Goal: Task Accomplishment & Management: Manage account settings

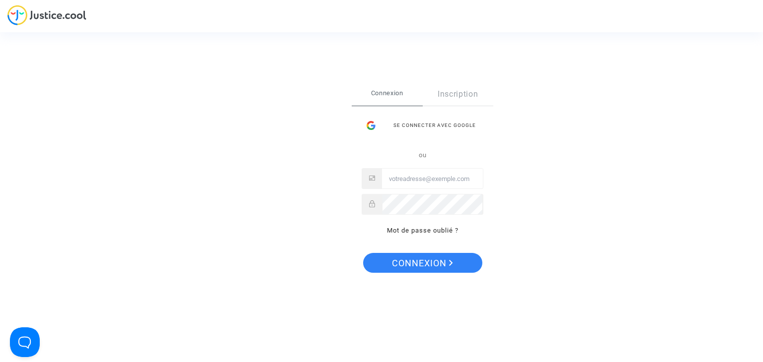
click at [440, 125] on div "Se connecter avec Google" at bounding box center [422, 126] width 122 height 20
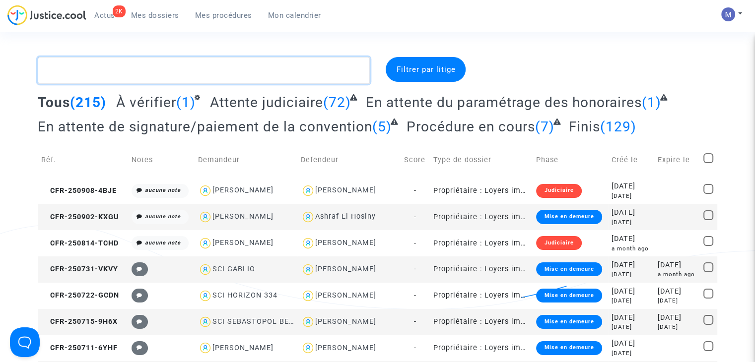
click at [118, 75] on textarea at bounding box center [204, 70] width 332 height 27
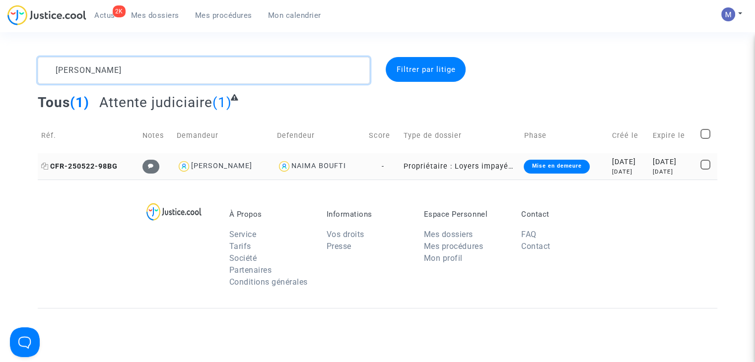
type textarea "ali ammar"
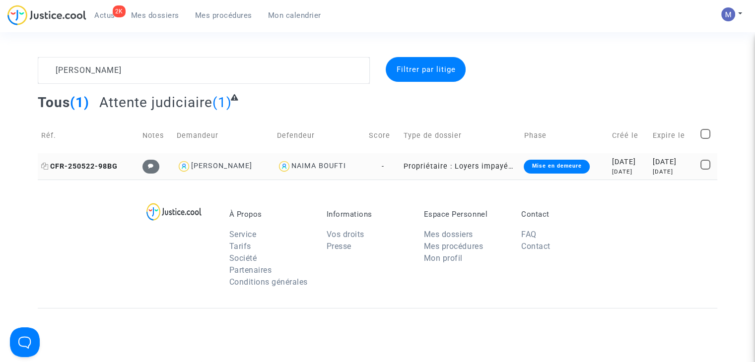
click at [102, 164] on span "CFR-250522-98BG" at bounding box center [79, 166] width 76 height 8
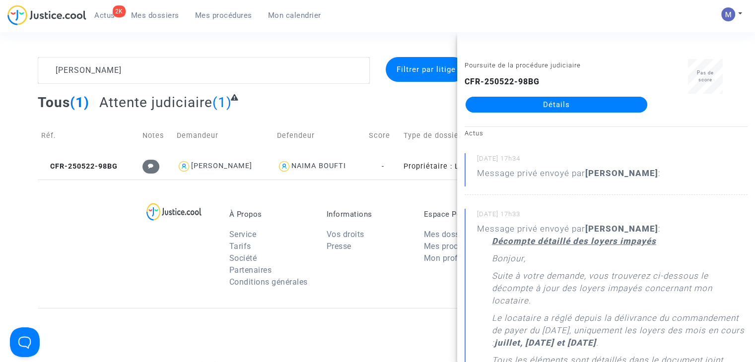
click at [567, 110] on link "Détails" at bounding box center [557, 105] width 182 height 16
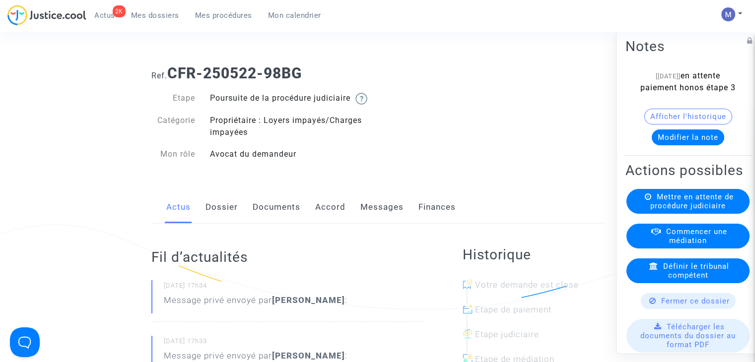
click at [365, 220] on link "Messages" at bounding box center [381, 207] width 43 height 33
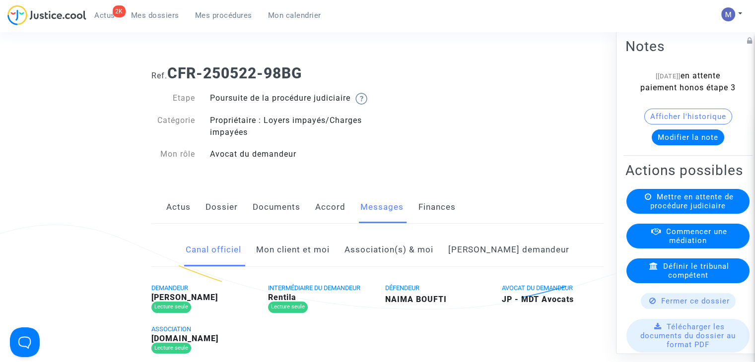
click at [312, 266] on link "Mon client et moi" at bounding box center [292, 250] width 73 height 33
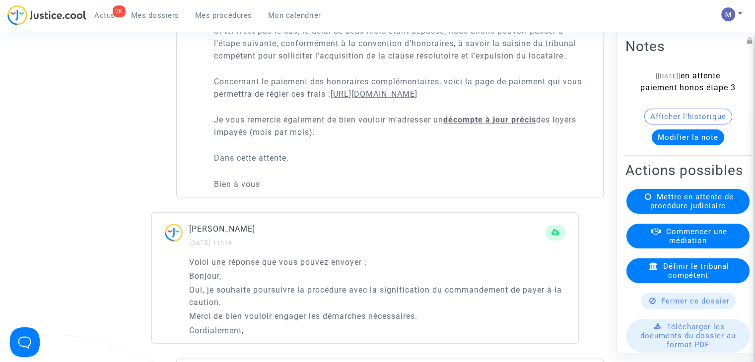
scroll to position [794, 0]
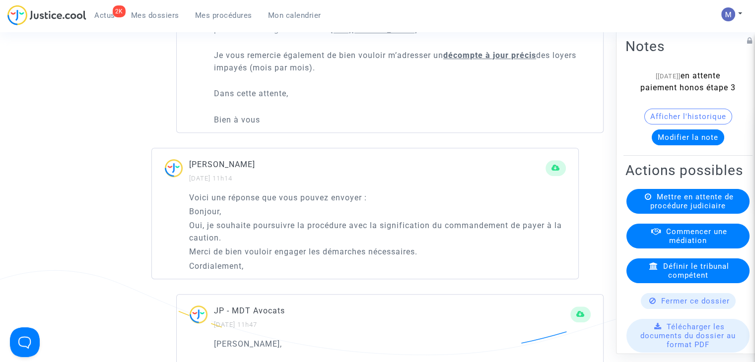
drag, startPoint x: 246, startPoint y: 237, endPoint x: 294, endPoint y: 239, distance: 47.7
click at [294, 239] on p "Oui, je souhaite poursuivre la procédure avec la signification du commandement …" at bounding box center [377, 231] width 377 height 25
click at [230, 273] on p "Cordialement," at bounding box center [377, 266] width 377 height 12
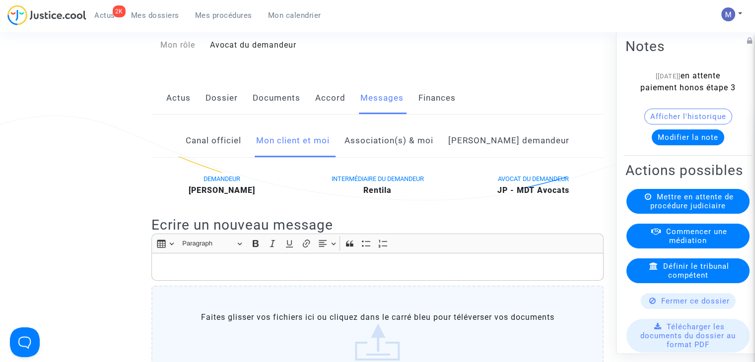
scroll to position [50, 0]
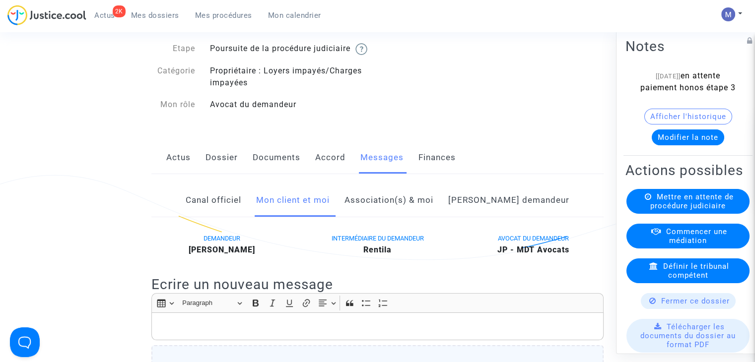
click at [176, 174] on link "Actus" at bounding box center [178, 157] width 24 height 33
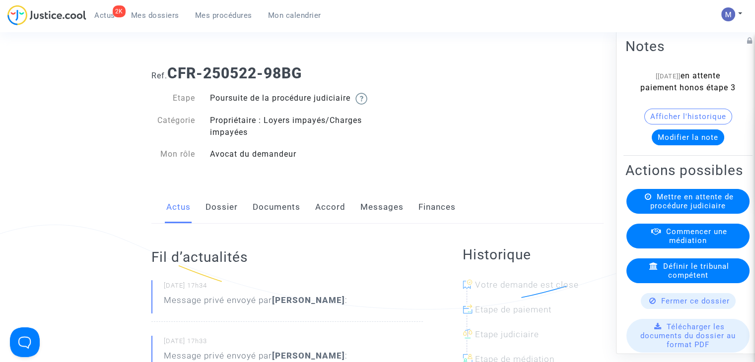
click at [391, 218] on link "Messages" at bounding box center [381, 207] width 43 height 33
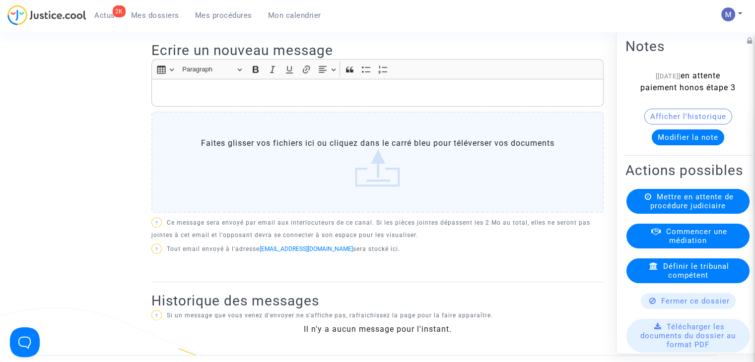
scroll to position [149, 0]
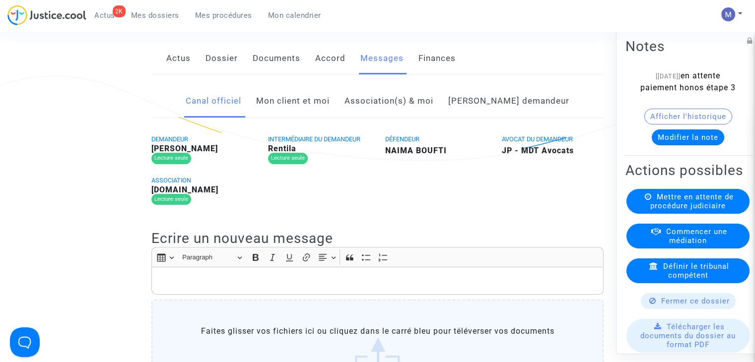
click at [320, 117] on link "Mon client et moi" at bounding box center [292, 101] width 73 height 33
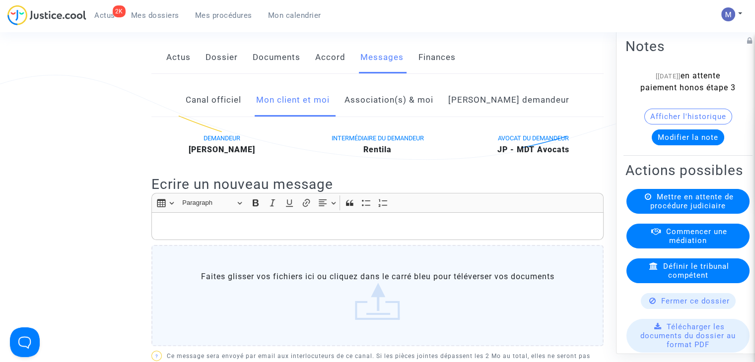
scroll to position [149, 0]
click at [419, 110] on link "Association(s) & moi" at bounding box center [389, 101] width 89 height 33
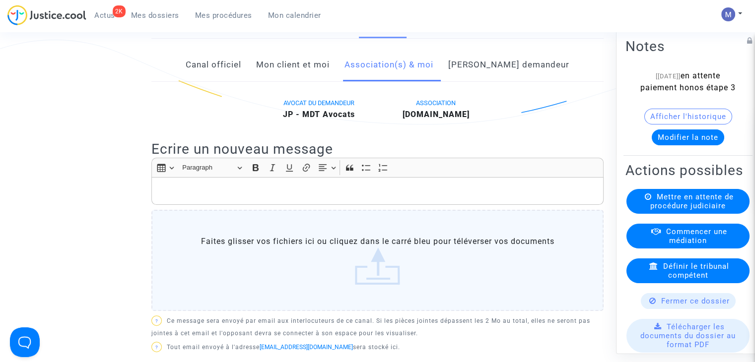
scroll to position [149, 0]
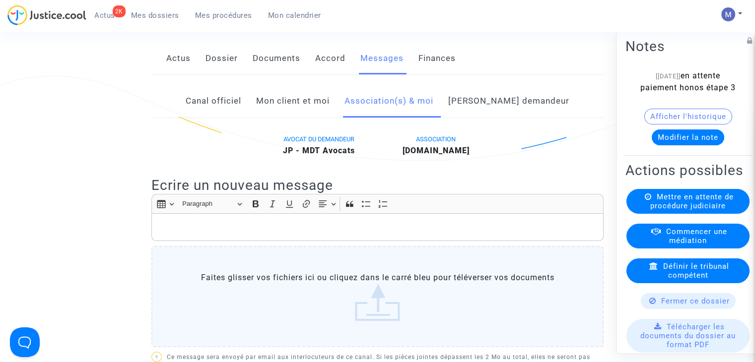
click at [490, 110] on link "[PERSON_NAME] demandeur" at bounding box center [508, 101] width 121 height 33
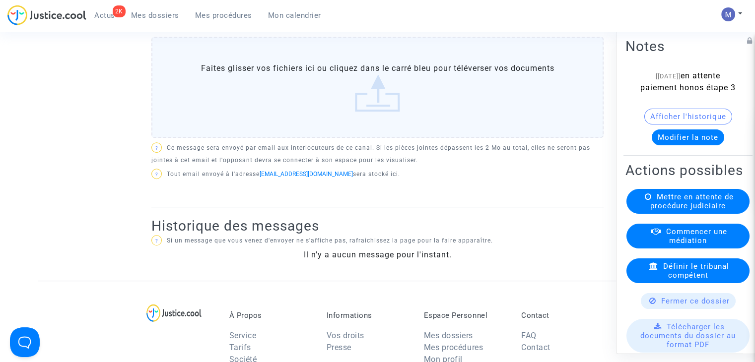
scroll to position [209, 0]
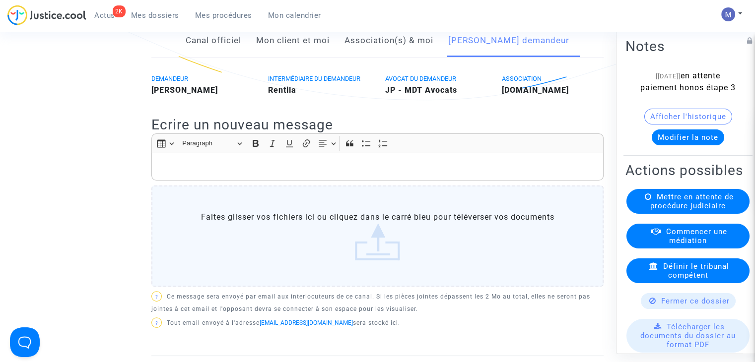
click at [307, 53] on link "Mon client et moi" at bounding box center [292, 40] width 73 height 33
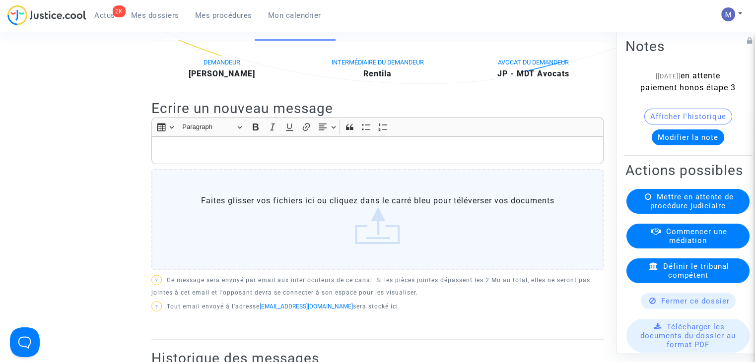
scroll to position [209, 0]
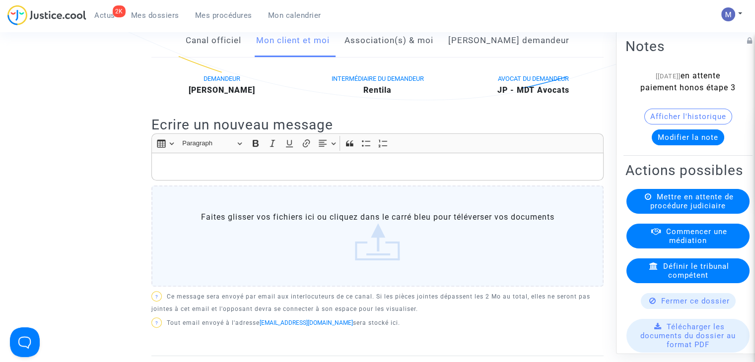
click at [179, 167] on div "Rich Text Editor, main" at bounding box center [377, 167] width 452 height 28
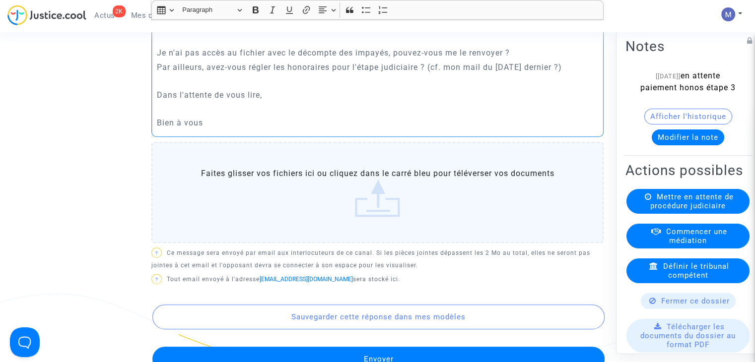
scroll to position [458, 0]
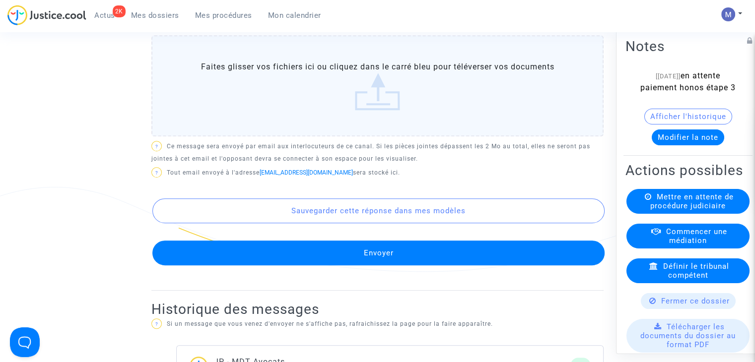
click at [368, 265] on button "Envoyer" at bounding box center [378, 253] width 452 height 25
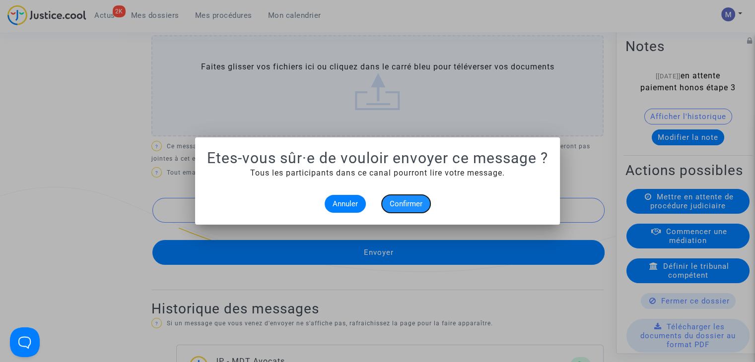
click at [394, 204] on span "Confirmer" at bounding box center [406, 204] width 33 height 9
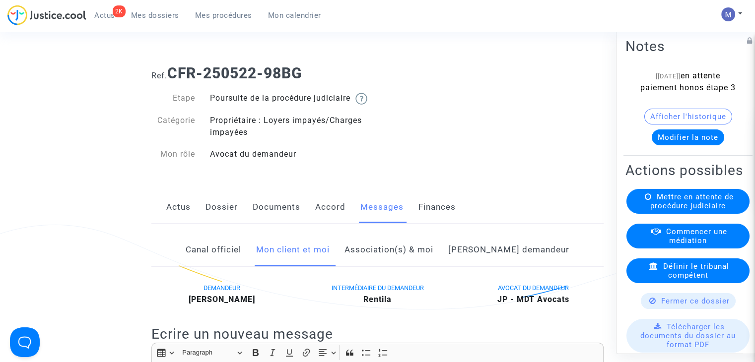
scroll to position [458, 0]
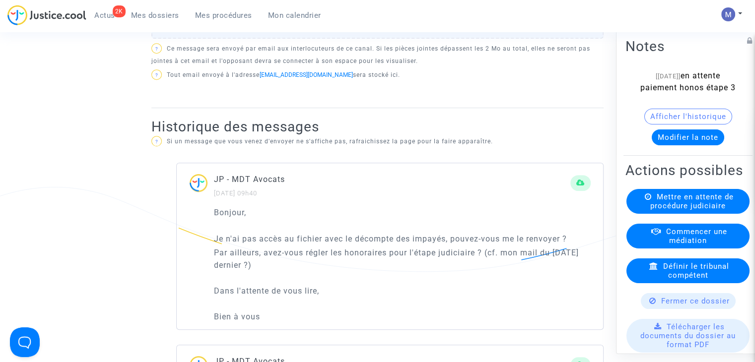
drag, startPoint x: 155, startPoint y: 14, endPoint x: 137, endPoint y: 1, distance: 22.7
click at [156, 14] on span "Mes dossiers" at bounding box center [155, 15] width 48 height 9
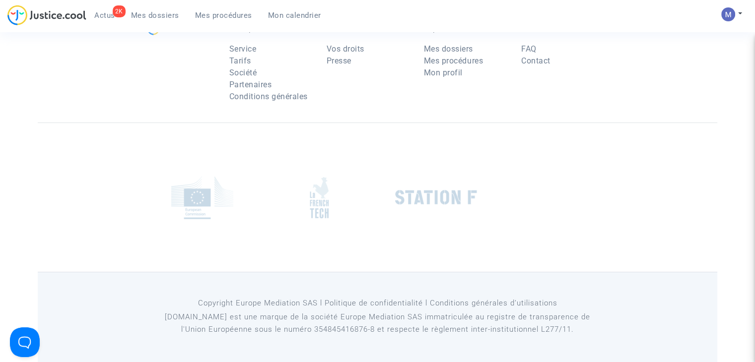
scroll to position [99, 0]
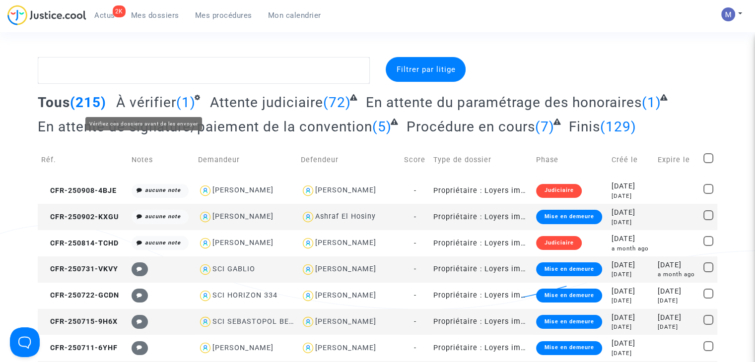
click at [142, 101] on span "À vérifier" at bounding box center [146, 102] width 60 height 16
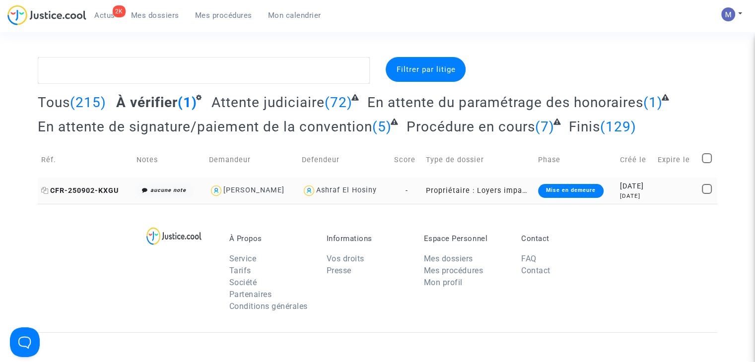
click at [112, 189] on span "CFR-250902-KXGU" at bounding box center [79, 191] width 77 height 8
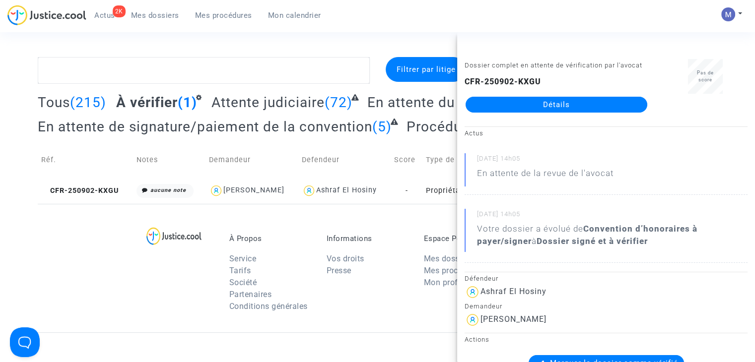
click at [573, 104] on link "Détails" at bounding box center [557, 105] width 182 height 16
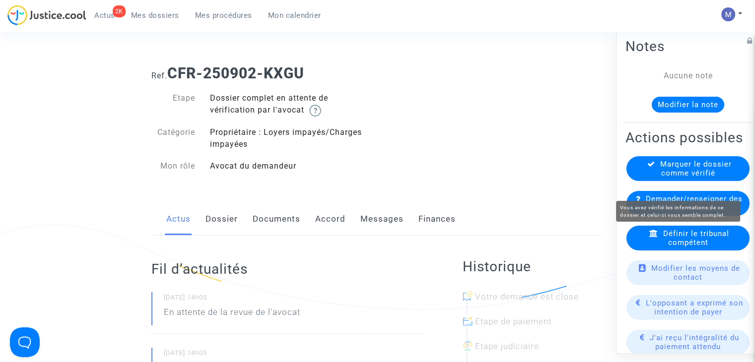
click at [679, 178] on span "Marquer le dossier comme vérifié" at bounding box center [695, 169] width 71 height 18
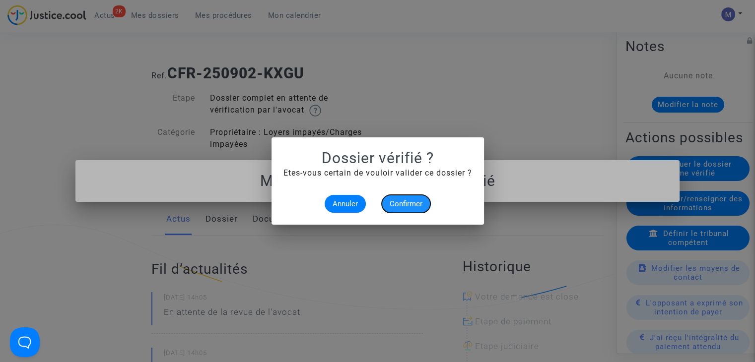
click at [420, 203] on span "Confirmer" at bounding box center [406, 204] width 33 height 9
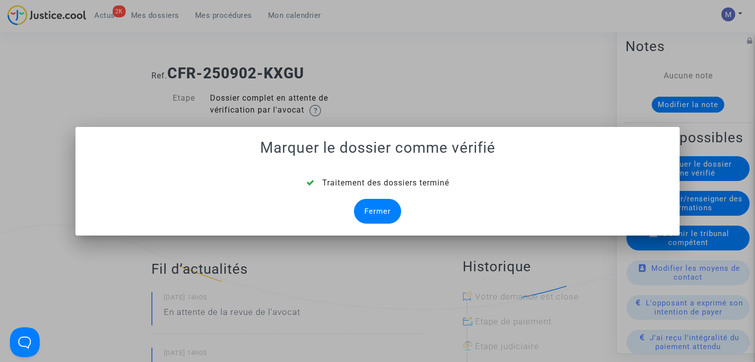
click at [382, 216] on div "Fermer" at bounding box center [377, 211] width 47 height 25
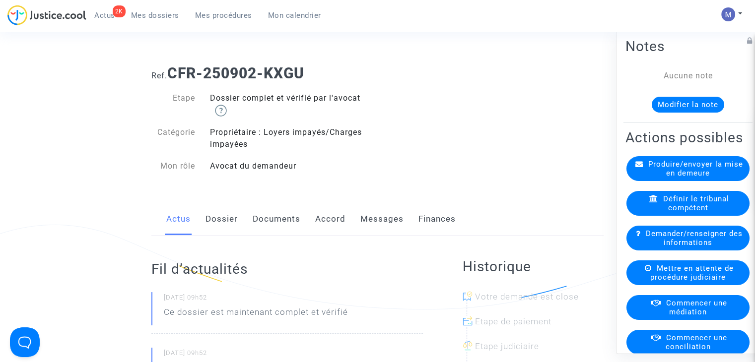
click at [167, 16] on span "Mes dossiers" at bounding box center [155, 15] width 48 height 9
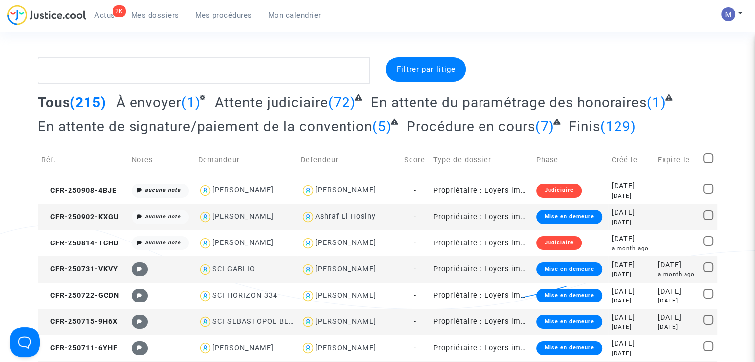
click at [131, 101] on span "À envoyer" at bounding box center [148, 102] width 65 height 16
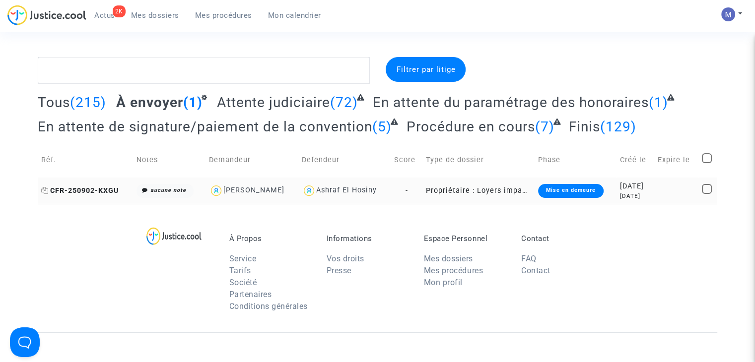
click at [81, 192] on span "CFR-250902-KXGU" at bounding box center [79, 191] width 77 height 8
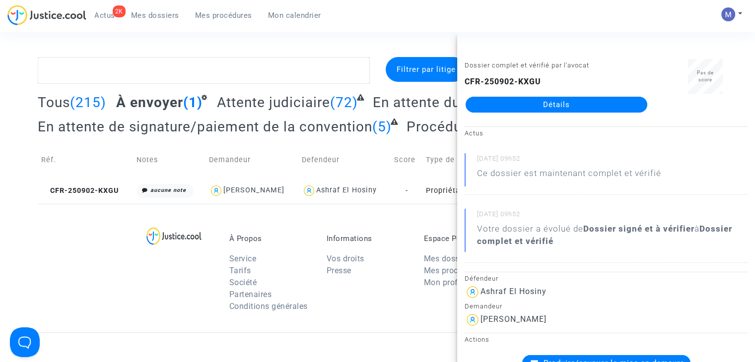
drag, startPoint x: 572, startPoint y: 107, endPoint x: 545, endPoint y: 108, distance: 27.3
click at [572, 107] on link "Détails" at bounding box center [557, 105] width 182 height 16
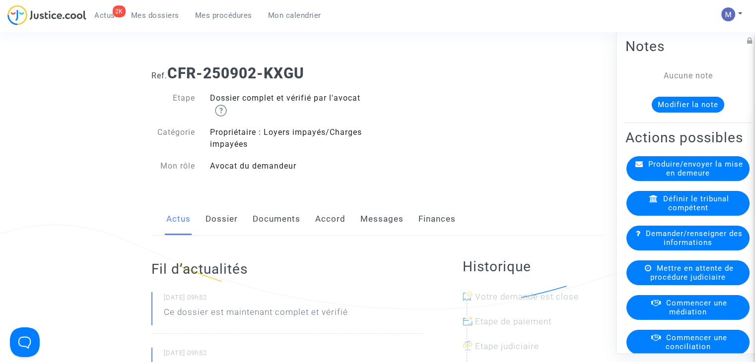
click at [222, 220] on link "Dossier" at bounding box center [222, 219] width 32 height 33
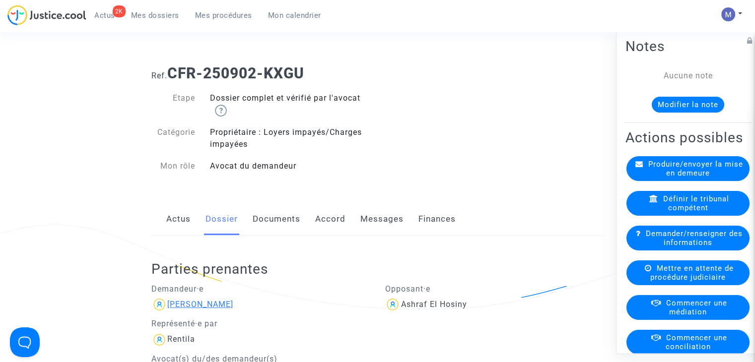
click at [199, 304] on div "[PERSON_NAME]" at bounding box center [200, 304] width 66 height 9
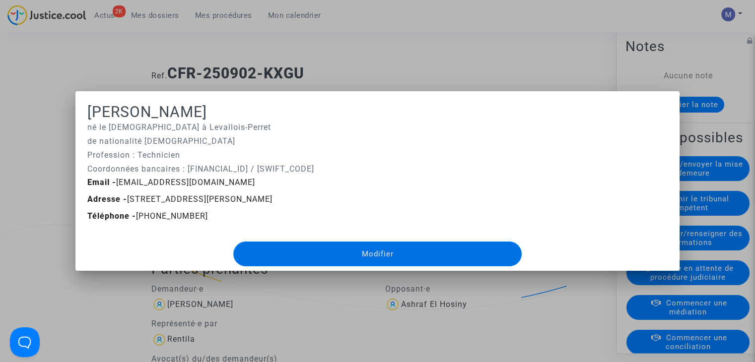
click at [365, 61] on div at bounding box center [377, 181] width 755 height 362
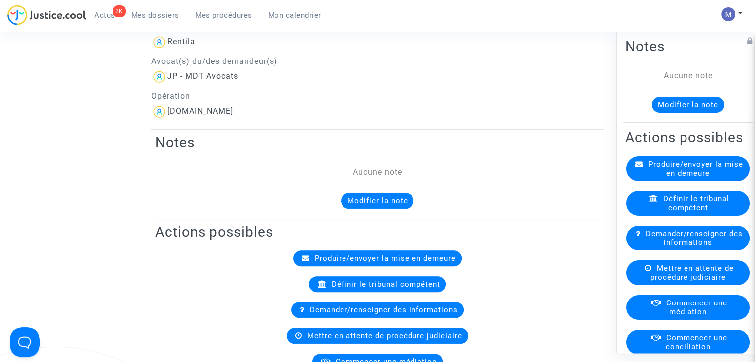
scroll to position [99, 0]
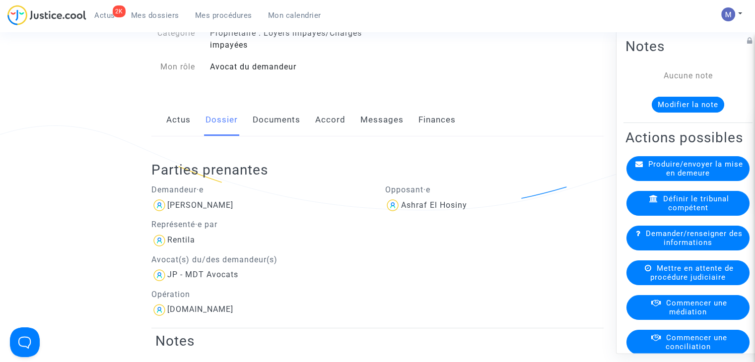
click at [273, 119] on link "Documents" at bounding box center [277, 120] width 48 height 33
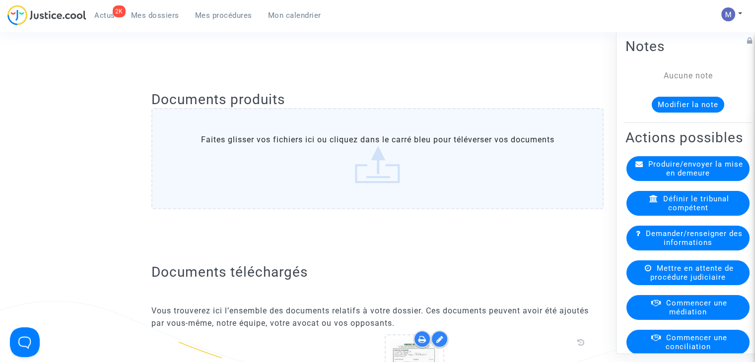
scroll to position [546, 0]
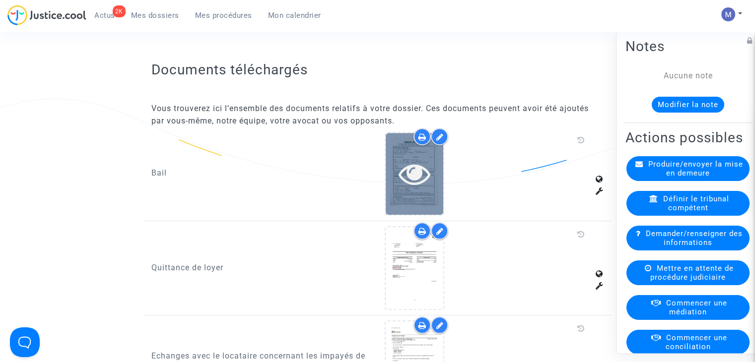
click at [404, 173] on icon at bounding box center [415, 174] width 32 height 32
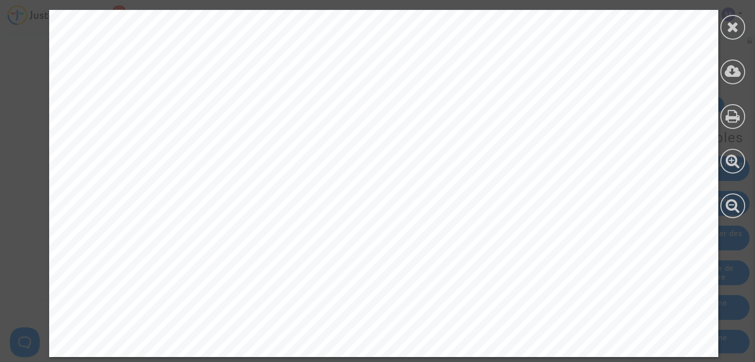
scroll to position [844, 0]
click at [727, 26] on icon at bounding box center [733, 26] width 12 height 15
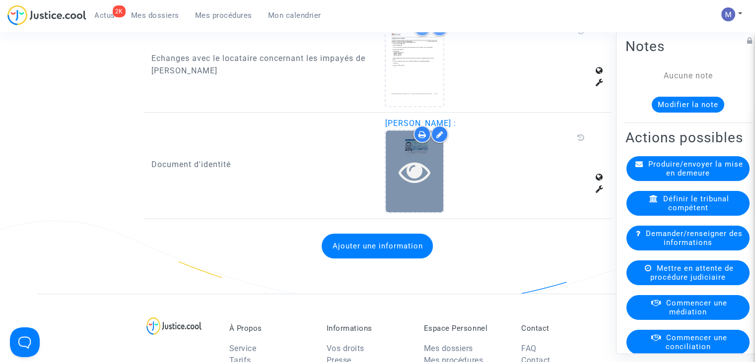
click at [430, 158] on icon at bounding box center [415, 172] width 32 height 32
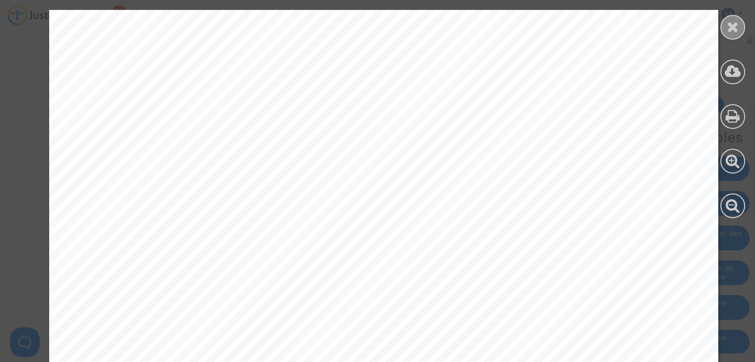
click at [729, 28] on icon at bounding box center [733, 26] width 12 height 15
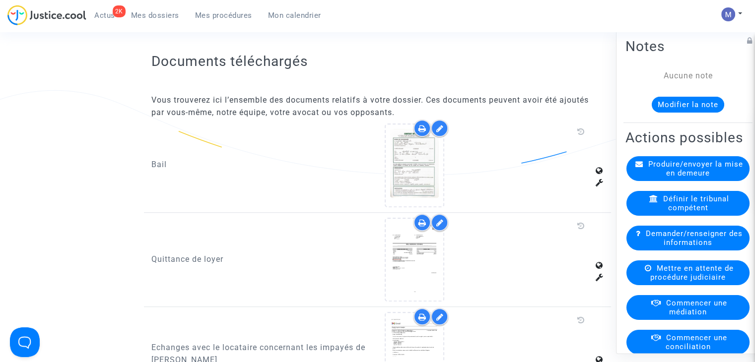
scroll to position [546, 0]
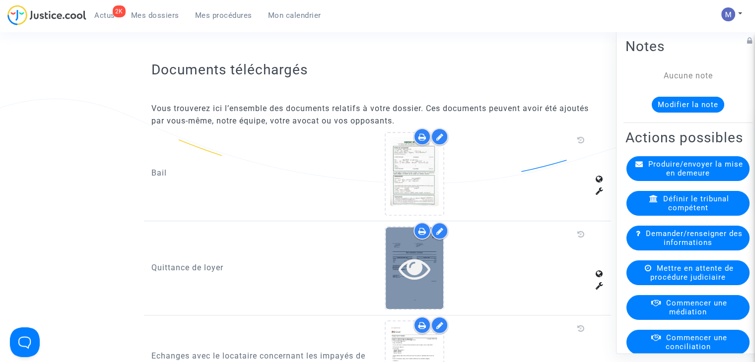
click at [413, 267] on icon at bounding box center [415, 269] width 32 height 32
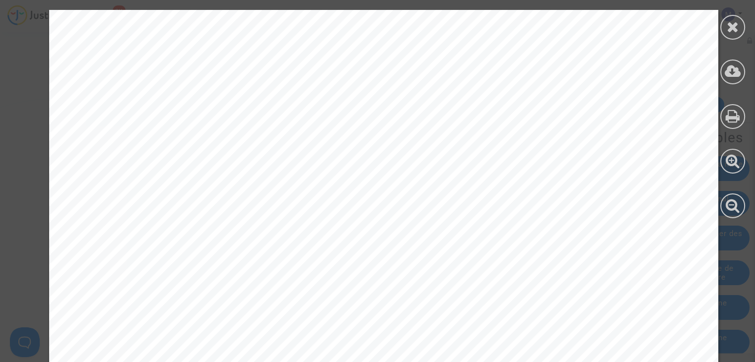
drag, startPoint x: 167, startPoint y: 173, endPoint x: 187, endPoint y: 172, distance: 20.4
click at [187, 172] on span "SUCCÉSSION CHIHA" at bounding box center [151, 173] width 89 height 8
drag, startPoint x: 146, startPoint y: 173, endPoint x: 179, endPoint y: 172, distance: 32.8
click at [179, 172] on span "SUCCÉSSION CHIHA" at bounding box center [151, 173] width 89 height 8
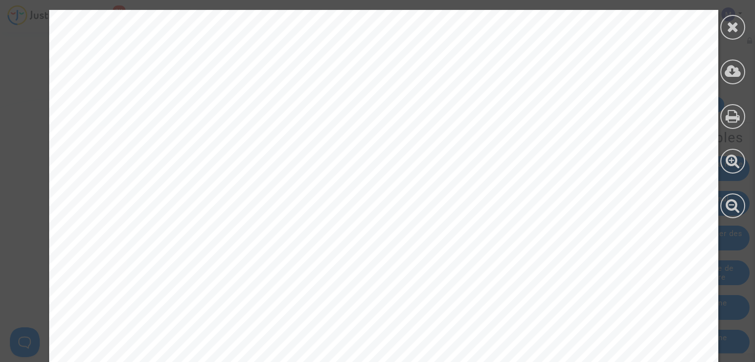
click at [729, 28] on icon at bounding box center [733, 26] width 12 height 15
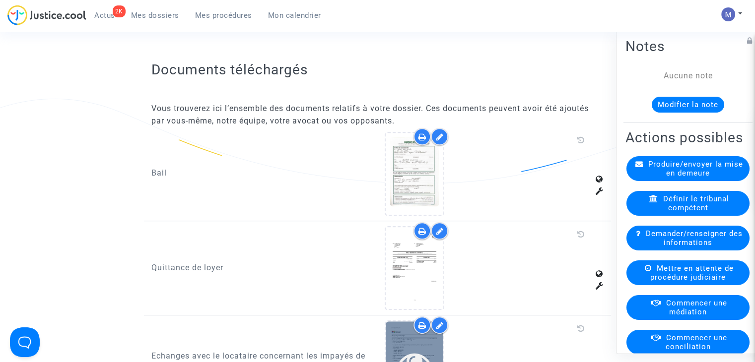
click at [422, 348] on icon at bounding box center [415, 363] width 32 height 32
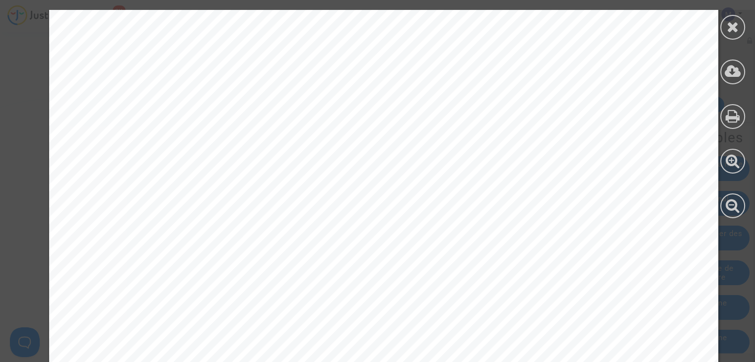
scroll to position [199, 0]
click at [735, 22] on icon at bounding box center [733, 26] width 12 height 15
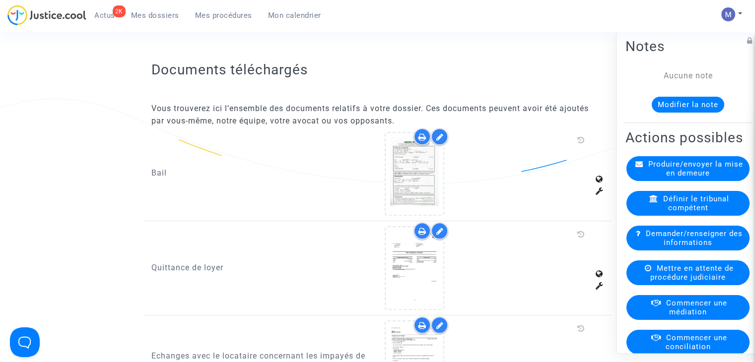
click at [681, 178] on span "Produire/envoyer la mise en demeure" at bounding box center [695, 169] width 95 height 18
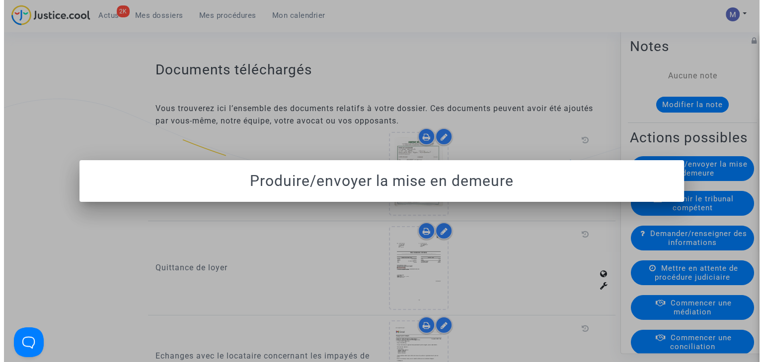
scroll to position [0, 0]
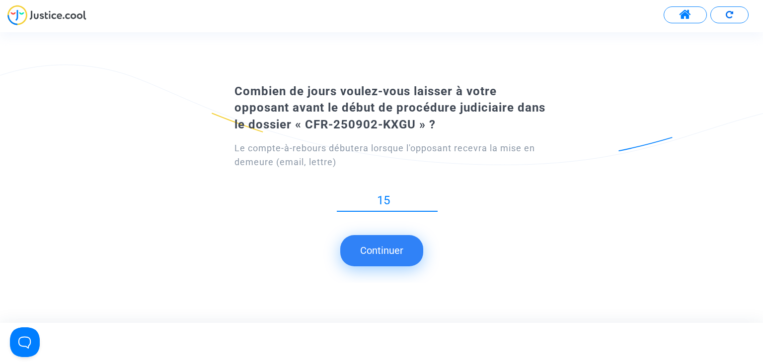
click at [379, 245] on button "Continuer" at bounding box center [381, 250] width 83 height 31
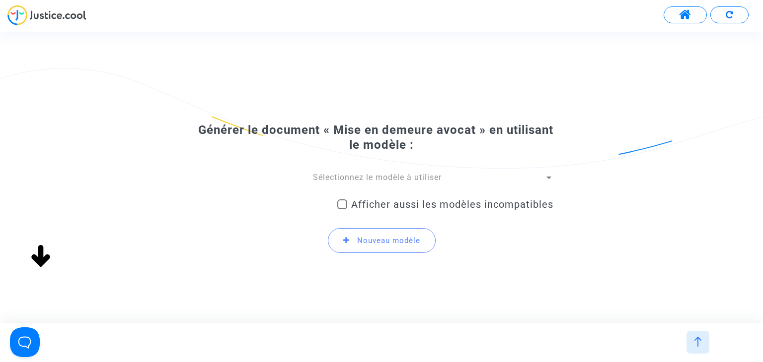
click at [390, 172] on div "Sélectionnez le modèle à utiliser" at bounding box center [376, 177] width 334 height 11
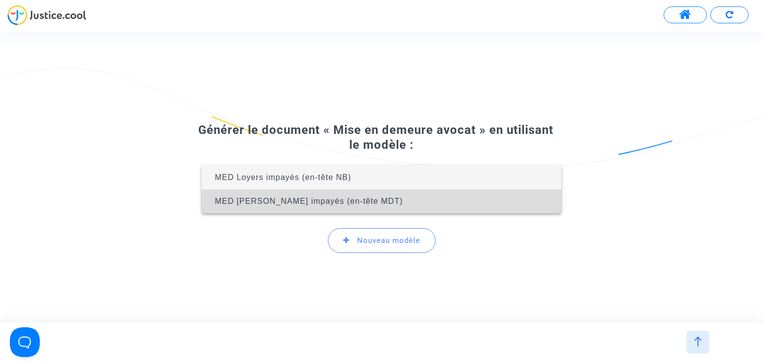
click at [356, 204] on span "MED Loyers impayés (en-tête MDT)" at bounding box center [308, 201] width 188 height 8
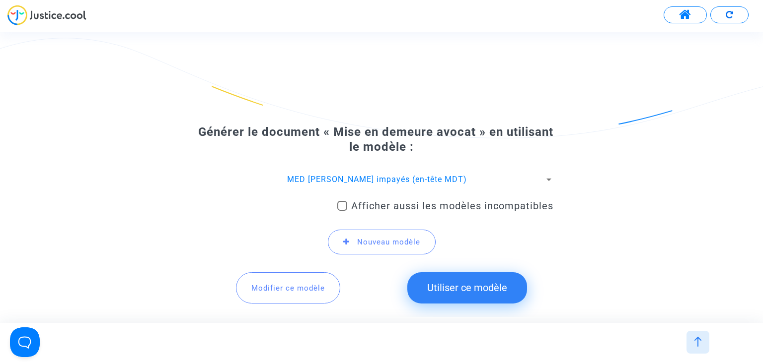
click at [479, 288] on button "Utiliser ce modèle" at bounding box center [467, 288] width 120 height 31
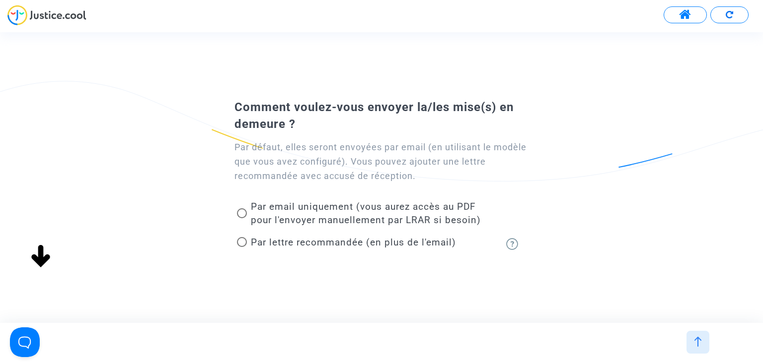
click at [306, 241] on span "Par lettre recommandée (en plus de l'email)" at bounding box center [353, 242] width 205 height 11
click at [242, 247] on input "Par lettre recommandée (en plus de l'email)" at bounding box center [241, 247] width 0 height 0
radio input "true"
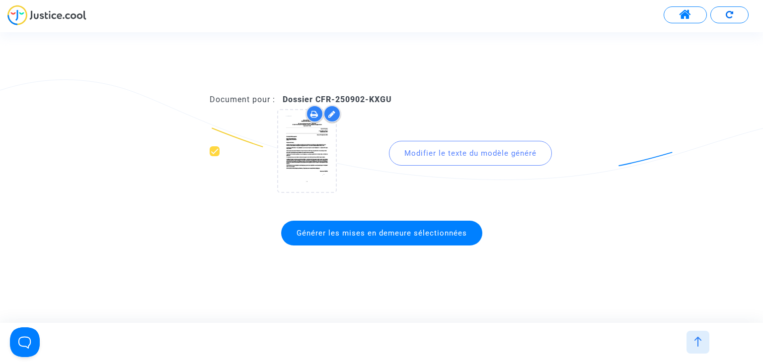
click at [462, 152] on div "Modifier le texte du modèle généré" at bounding box center [470, 153] width 163 height 25
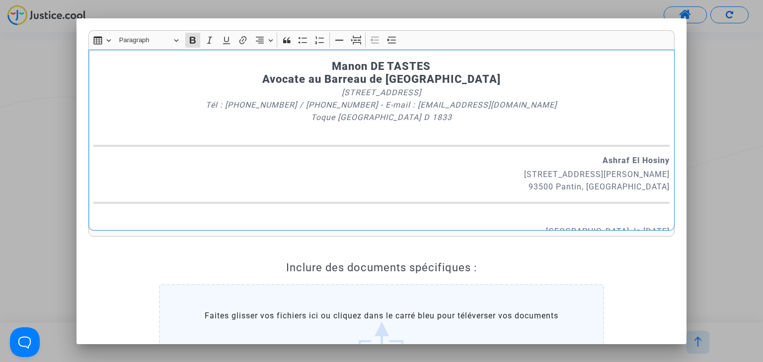
click at [602, 156] on strong "Ashraf El Hosiny" at bounding box center [635, 160] width 67 height 9
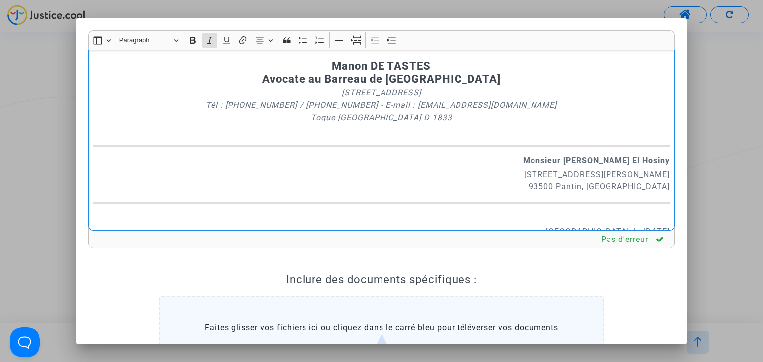
drag, startPoint x: 434, startPoint y: 123, endPoint x: 208, endPoint y: 98, distance: 227.2
click at [208, 98] on p "201 rue du Faubourg Saint Denis - 75010 Paris Tél : 06.27.33.32.58 / 01.49.70.9…" at bounding box center [381, 111] width 576 height 50
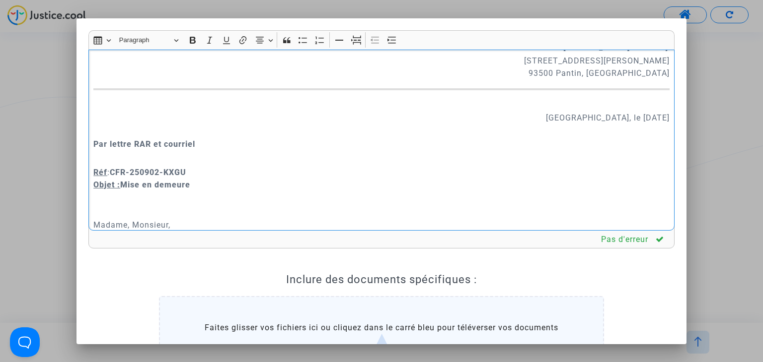
scroll to position [99, 0]
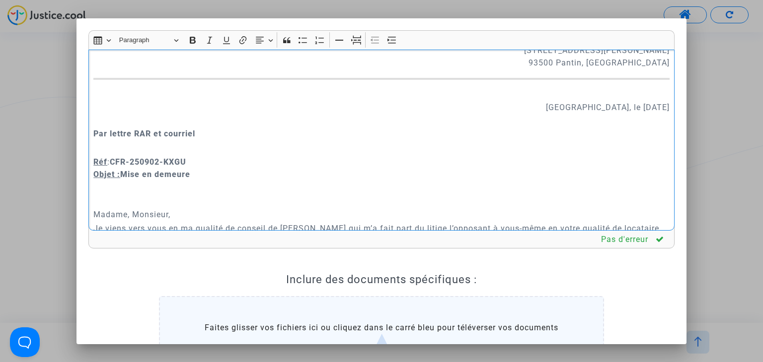
drag, startPoint x: 137, startPoint y: 214, endPoint x: 119, endPoint y: 214, distance: 17.9
click at [119, 214] on p "Madame, Monsieur," at bounding box center [381, 208] width 576 height 25
click at [133, 219] on p "Madame, Monsieur," at bounding box center [381, 208] width 576 height 25
drag, startPoint x: 131, startPoint y: 214, endPoint x: 84, endPoint y: 209, distance: 46.9
click at [84, 211] on div "Rich Text Editor Insert table Insert table Heading Paragraph Paragraph Heading …" at bounding box center [381, 246] width 601 height 433
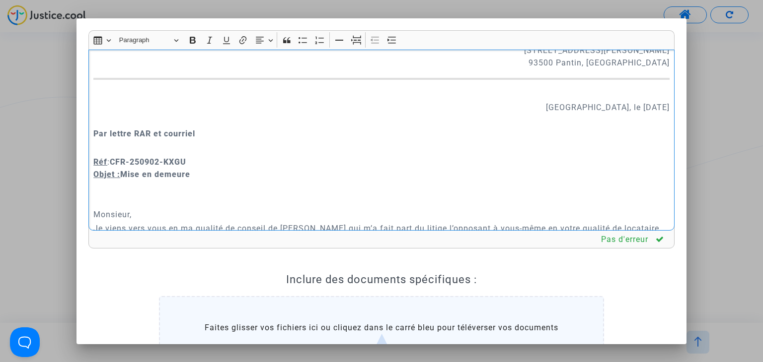
click at [97, 211] on p "Monsieur," at bounding box center [381, 208] width 576 height 25
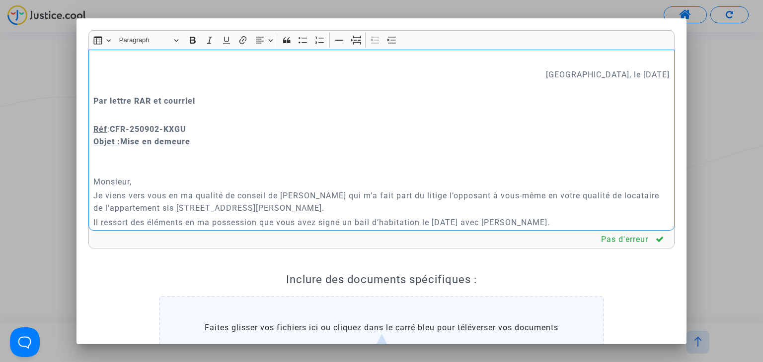
scroll to position [149, 0]
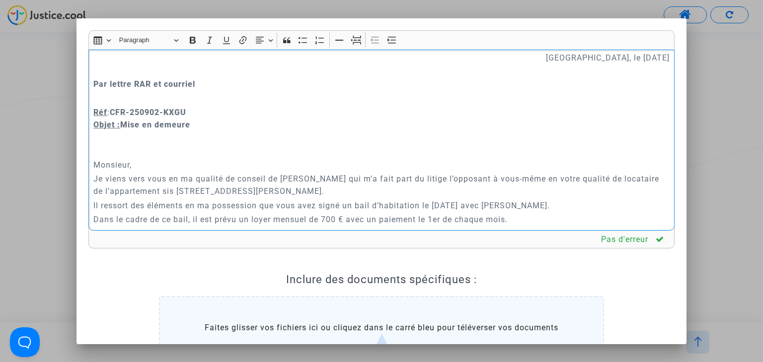
drag, startPoint x: 302, startPoint y: 178, endPoint x: 283, endPoint y: 180, distance: 18.5
click at [283, 180] on p "Je viens vers vous en ma qualité de conseil de Eddy CHIHA qui m’a fait part du …" at bounding box center [381, 185] width 576 height 25
drag, startPoint x: 383, startPoint y: 192, endPoint x: 363, endPoint y: 192, distance: 19.9
click at [363, 192] on p "Je viens vers vous en ma qualité de conseil de Monsieur CHIHA qui m’a fait part…" at bounding box center [381, 185] width 576 height 25
drag, startPoint x: 569, startPoint y: 207, endPoint x: 500, endPoint y: 195, distance: 70.5
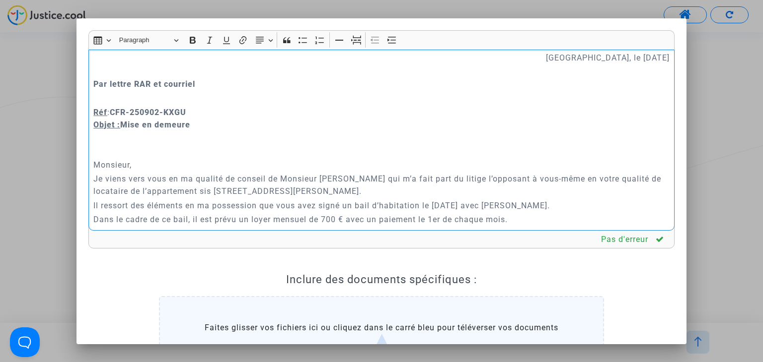
click at [497, 205] on p "Il ressort des éléments en ma possession que vous avez signé un bail d’habitati…" at bounding box center [381, 206] width 576 height 12
click at [436, 205] on p "Il ressort des éléments en ma possession que vous avez signé un bail d’habitati…" at bounding box center [381, 206] width 576 height 12
click at [438, 205] on p "Il ressort des éléments en ma possession que vous avez signé un bail d’habitati…" at bounding box center [381, 206] width 576 height 12
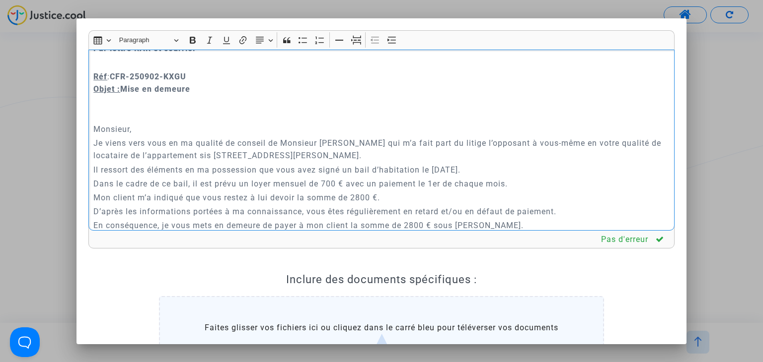
scroll to position [199, 0]
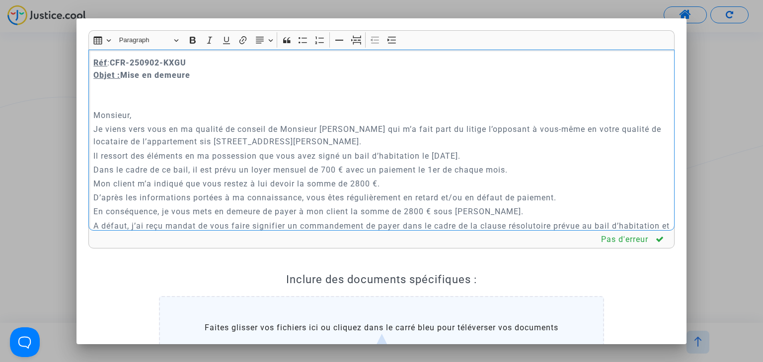
click at [240, 172] on p "Dans le cadre de ce bail, il est prévu un loyer mensuel de 700 € avec un paieme…" at bounding box center [381, 170] width 576 height 12
drag, startPoint x: 403, startPoint y: 172, endPoint x: 576, endPoint y: 169, distance: 173.3
click at [576, 169] on p "Dans le cadre de ce bail, il est prévu actuellement un loyer mensuel de 700 € a…" at bounding box center [381, 170] width 576 height 12
click at [300, 183] on p "Mon client m’a indiqué que vous restez à lui devoir la somme de 2800 €." at bounding box center [381, 184] width 576 height 12
click at [297, 183] on p "Mon client m’a indiqué que vous restez à lui devoir la somme de 2800 €." at bounding box center [381, 184] width 576 height 12
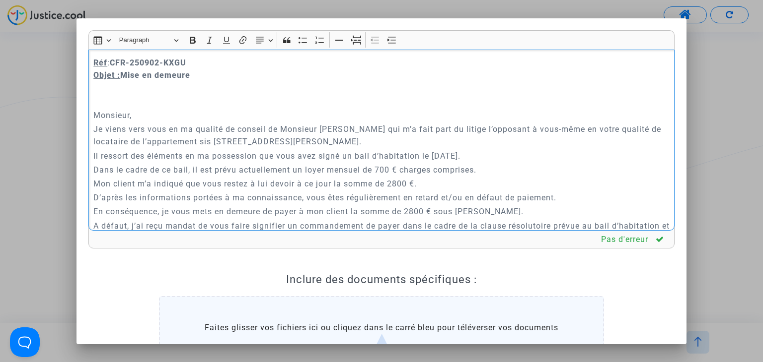
click at [393, 183] on p "Mon client m’a indiqué que vous restez à lui devoir à ce jour la somme de 2800 …" at bounding box center [381, 184] width 576 height 12
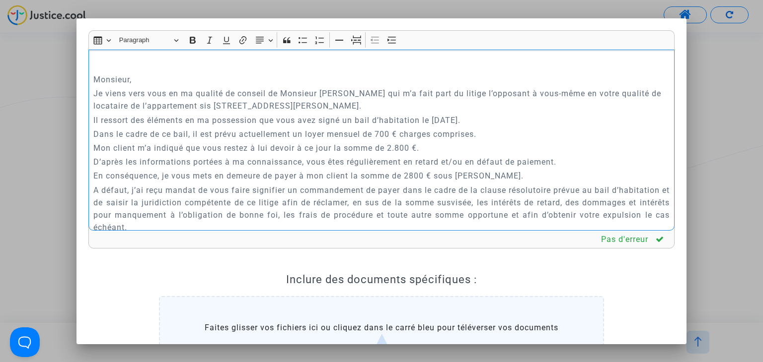
scroll to position [248, 0]
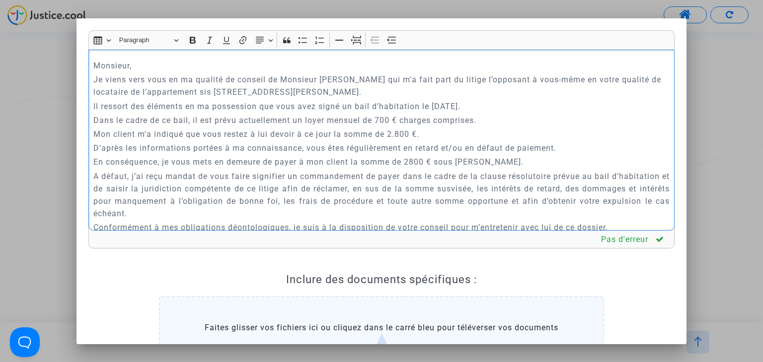
drag, startPoint x: 490, startPoint y: 163, endPoint x: 457, endPoint y: 163, distance: 33.3
click at [457, 163] on p "En conséquence, je vous mets en demeure de payer à mon client la somme de 2800 …" at bounding box center [381, 162] width 576 height 12
click at [413, 161] on p "En conséquence, je vous mets en demeure de payer à mon client la somme de 2800 …" at bounding box center [381, 162] width 576 height 12
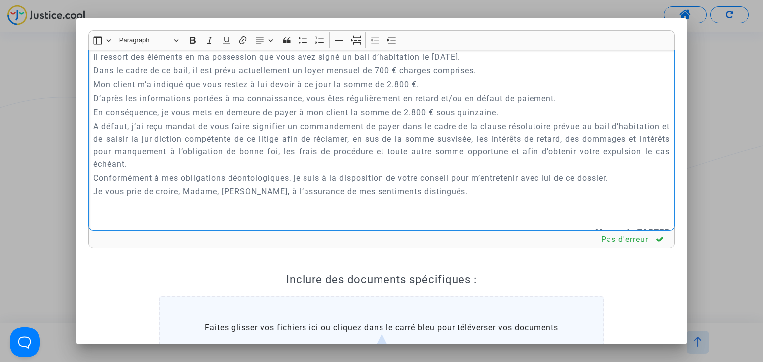
drag, startPoint x: 224, startPoint y: 191, endPoint x: 185, endPoint y: 187, distance: 39.9
click at [185, 187] on p "Je vous prie de croire, Madame, Monsieur, à l’assurance de mes sentiments disti…" at bounding box center [381, 192] width 576 height 12
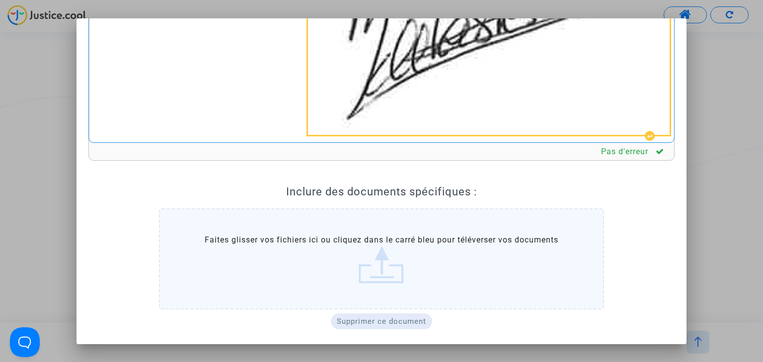
scroll to position [154, 0]
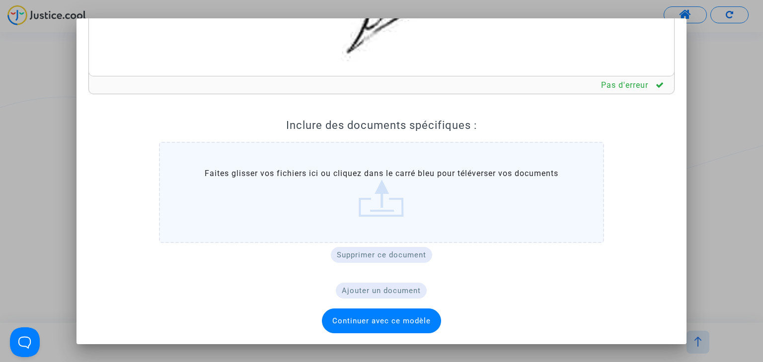
click at [375, 322] on span "Continuer avec ce modèle" at bounding box center [381, 321] width 98 height 9
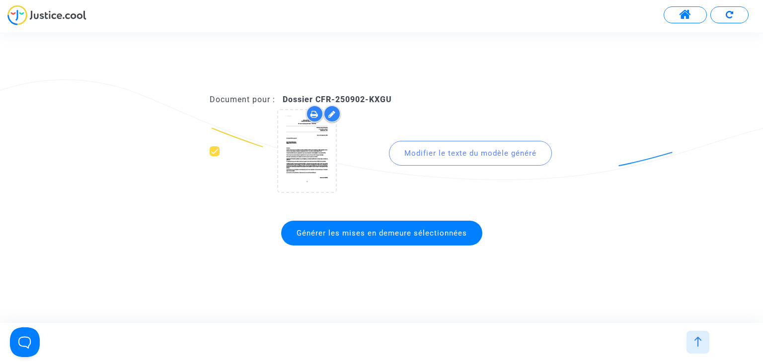
click at [430, 151] on div "Modifier le texte du modèle généré" at bounding box center [470, 153] width 163 height 25
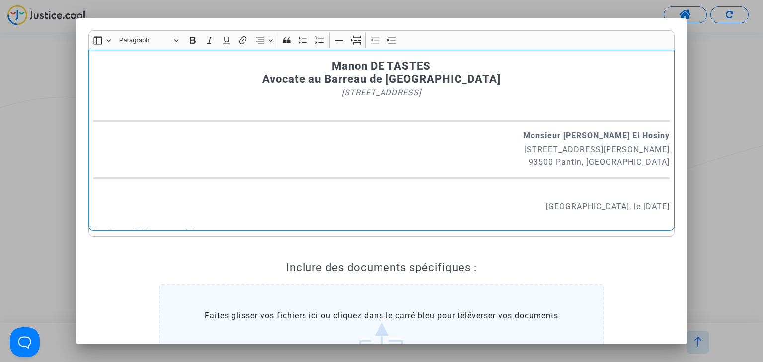
drag, startPoint x: 651, startPoint y: 159, endPoint x: 639, endPoint y: 160, distance: 12.0
click at [639, 160] on p "41 Rue Etienne Marcel 93500 Pantin, FRA" at bounding box center [381, 155] width 576 height 25
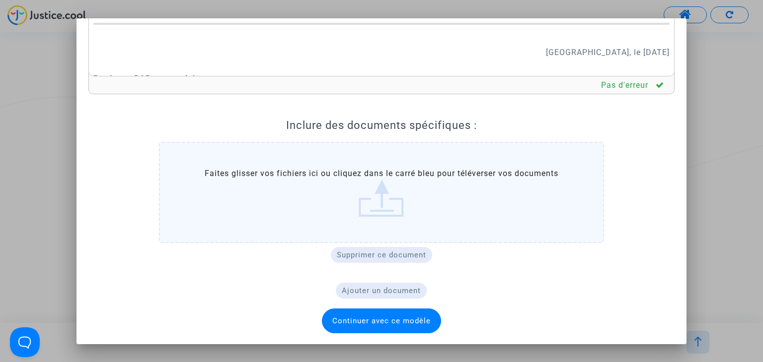
click at [366, 317] on span "Continuer avec ce modèle" at bounding box center [381, 321] width 98 height 9
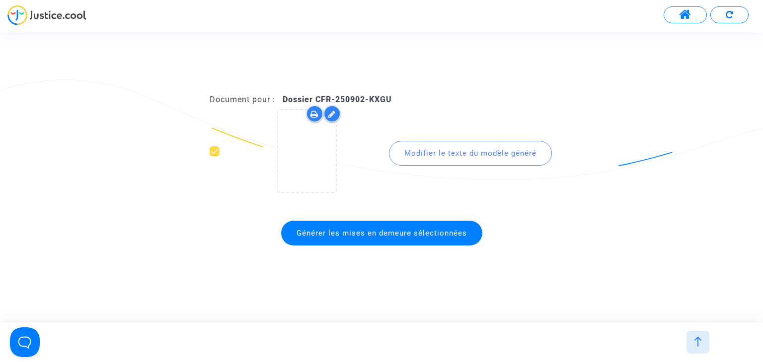
click at [406, 233] on span "Générer les mises en demeure sélectionnées" at bounding box center [381, 233] width 170 height 9
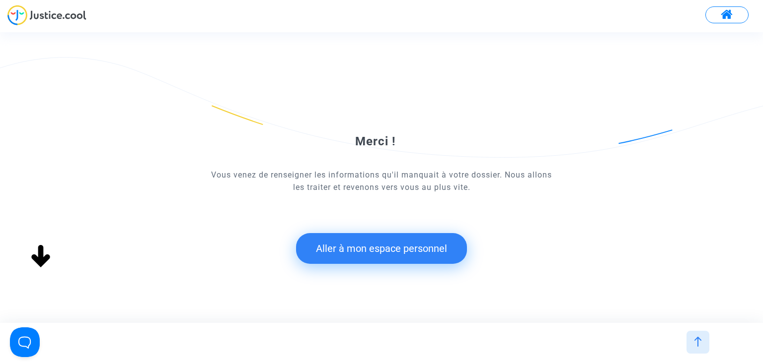
click at [408, 254] on button "Aller à mon espace personnel" at bounding box center [381, 248] width 171 height 31
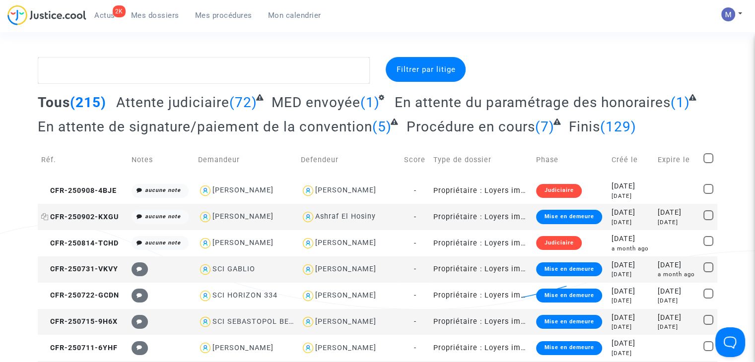
click at [96, 218] on span "CFR-250902-KXGU" at bounding box center [79, 217] width 77 height 8
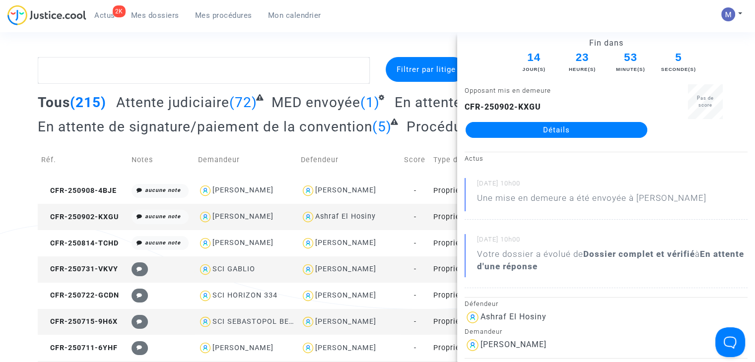
click at [546, 128] on link "Détails" at bounding box center [557, 130] width 182 height 16
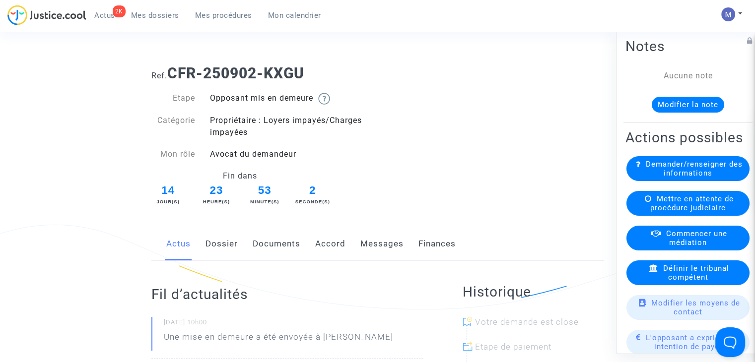
click at [280, 245] on link "Documents" at bounding box center [277, 244] width 48 height 33
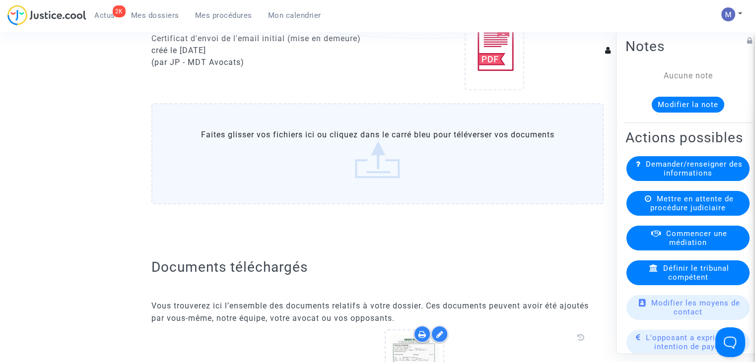
scroll to position [695, 0]
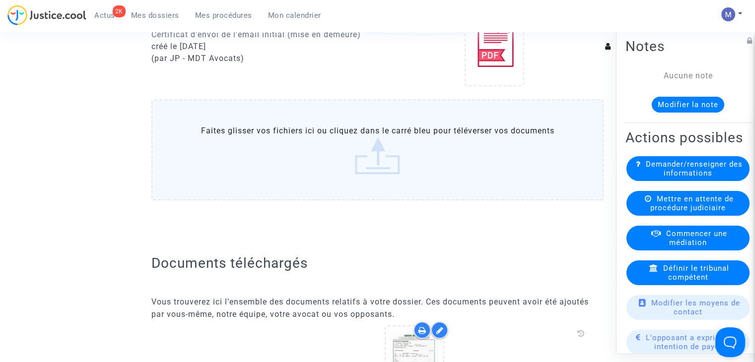
click at [380, 177] on label "Faites glisser vos fichiers ici ou cliquez dans le carré bleu pour téléverser v…" at bounding box center [377, 149] width 452 height 101
click at [0, 0] on input "Faites glisser vos fichiers ici ou cliquez dans le carré bleu pour téléverser v…" at bounding box center [0, 0] width 0 height 0
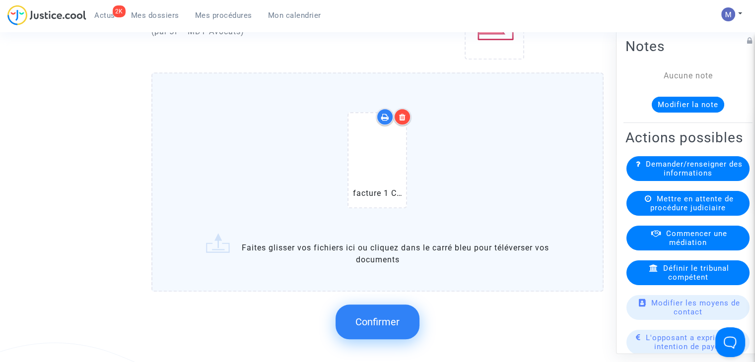
scroll to position [745, 0]
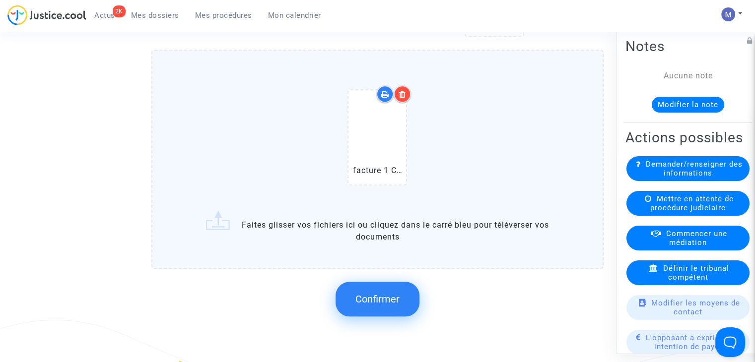
click at [379, 300] on span "Confirmer" at bounding box center [377, 299] width 44 height 12
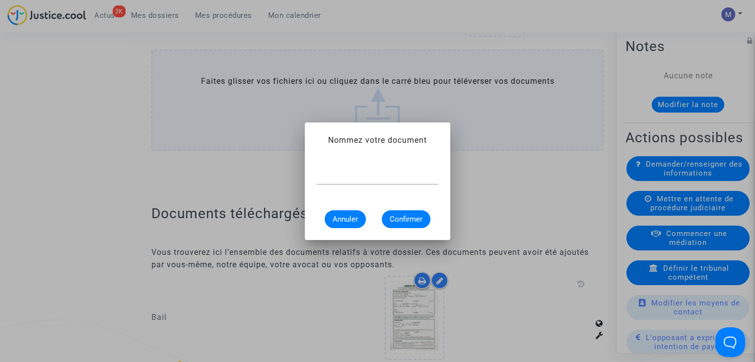
scroll to position [0, 0]
type input "facture étape 1"
click at [402, 223] on span "Confirmer" at bounding box center [406, 219] width 33 height 9
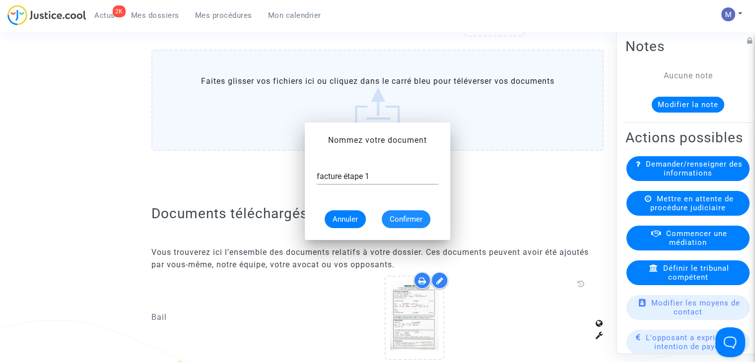
scroll to position [745, 0]
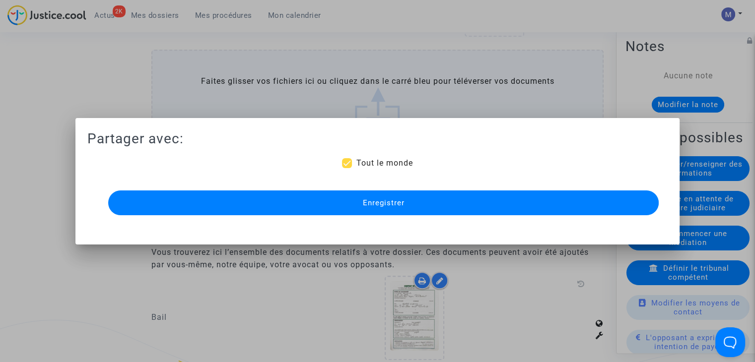
click at [376, 163] on span "Tout le monde" at bounding box center [384, 162] width 57 height 9
click at [347, 168] on input "Tout le monde" at bounding box center [347, 168] width 0 height 0
checkbox input "false"
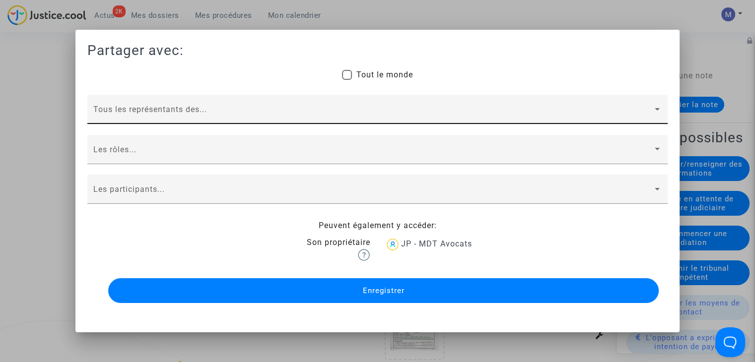
click at [117, 116] on span at bounding box center [372, 113] width 559 height 9
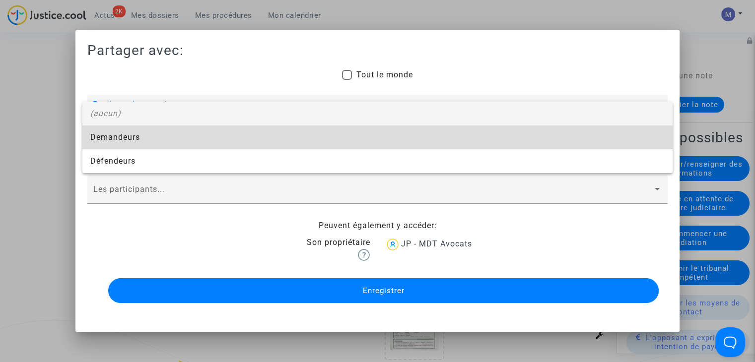
click at [110, 128] on span "Demandeurs" at bounding box center [377, 138] width 574 height 24
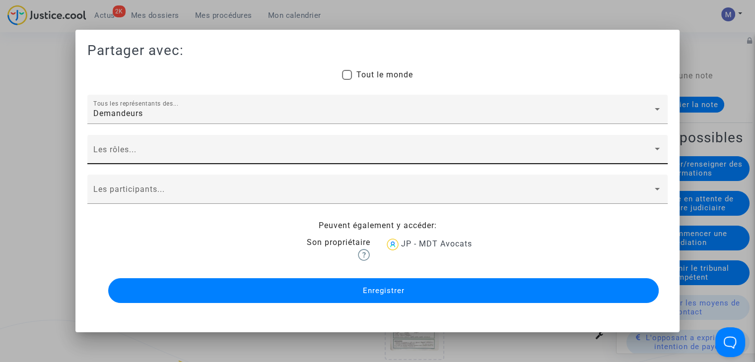
click at [109, 145] on div "Les rôles..." at bounding box center [377, 152] width 568 height 23
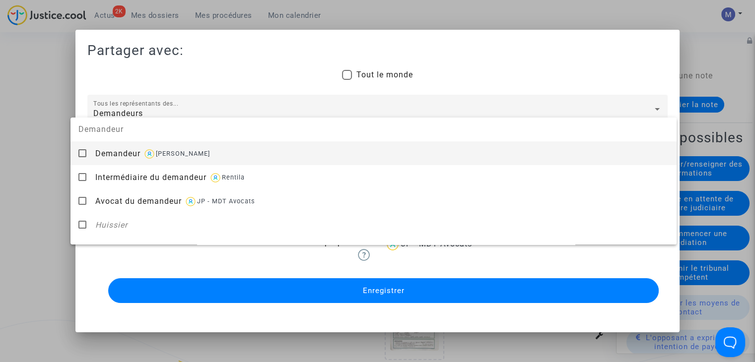
drag, startPoint x: 109, startPoint y: 145, endPoint x: 111, endPoint y: 155, distance: 9.6
click at [111, 155] on span "Demandeur" at bounding box center [117, 153] width 45 height 9
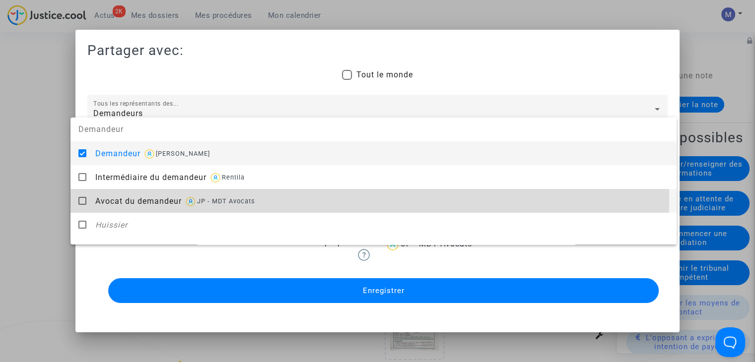
drag, startPoint x: 115, startPoint y: 197, endPoint x: 107, endPoint y: 199, distance: 8.2
click at [113, 197] on span "Avocat du demandeur" at bounding box center [138, 201] width 86 height 9
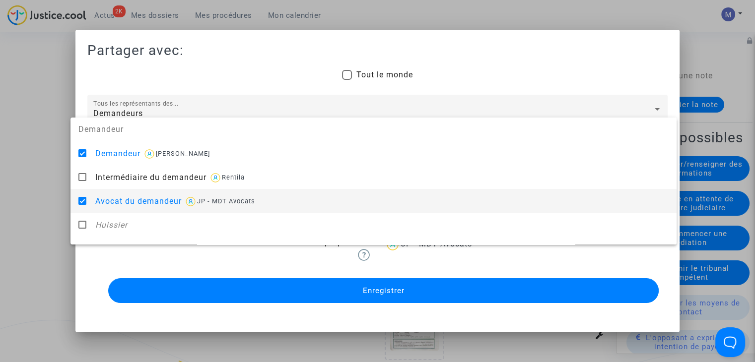
click at [42, 191] on div at bounding box center [377, 181] width 755 height 362
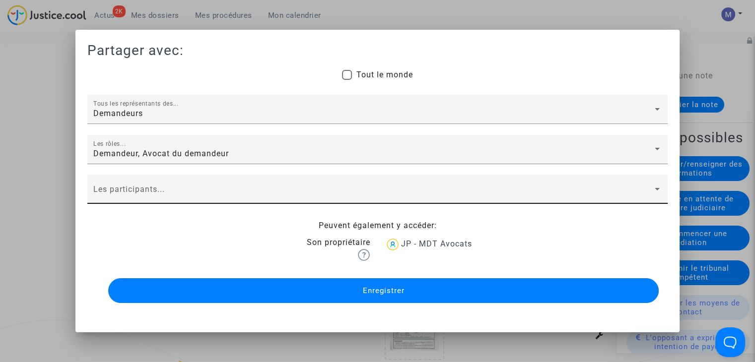
click at [106, 185] on div "Les participants..." at bounding box center [377, 192] width 568 height 23
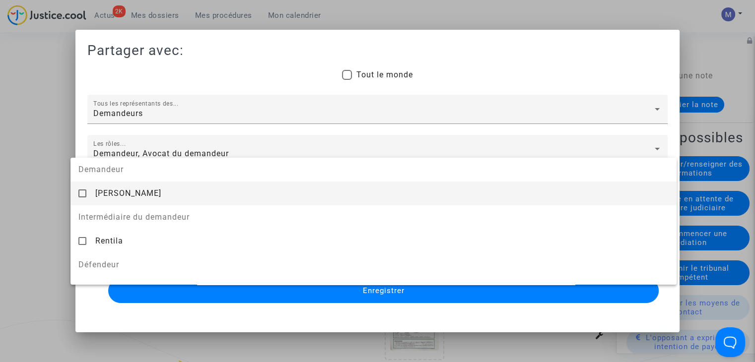
click at [105, 195] on span "[PERSON_NAME]" at bounding box center [128, 193] width 66 height 9
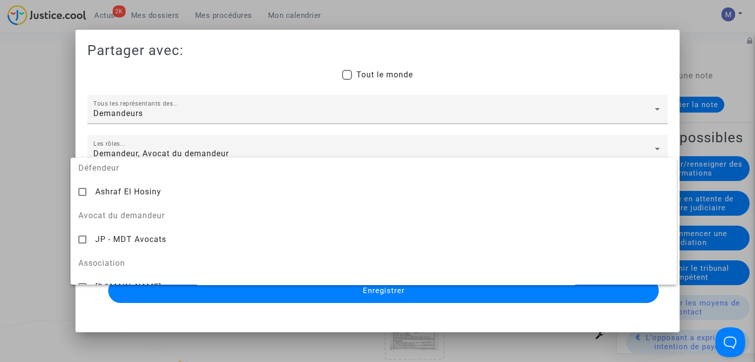
scroll to position [111, 0]
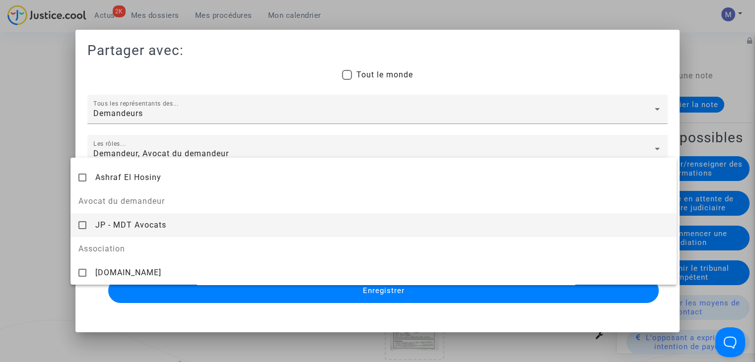
click at [108, 224] on span "JP - MDT Avocats" at bounding box center [130, 224] width 71 height 9
click at [34, 208] on div at bounding box center [377, 181] width 755 height 362
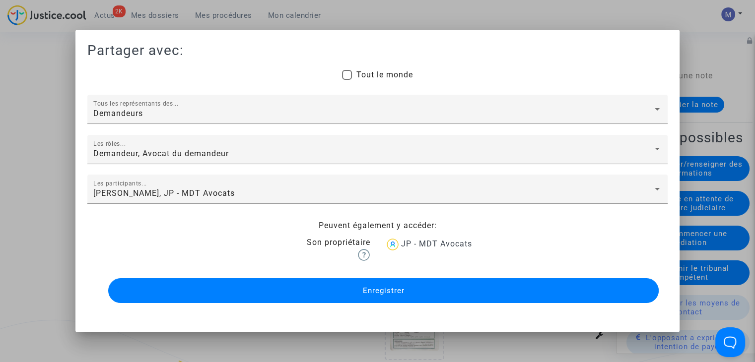
click at [340, 294] on button "Enregistrer" at bounding box center [383, 290] width 551 height 25
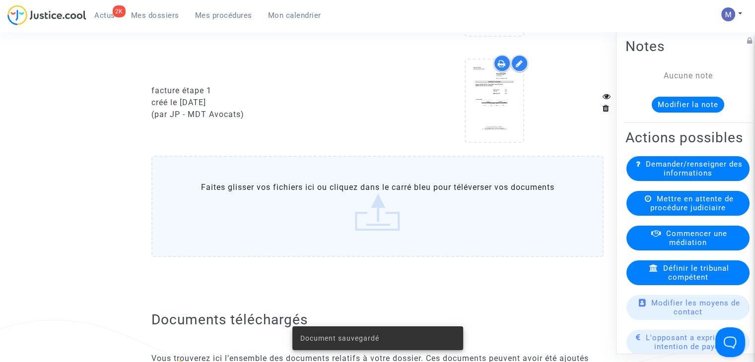
click at [168, 18] on span "Mes dossiers" at bounding box center [155, 15] width 48 height 9
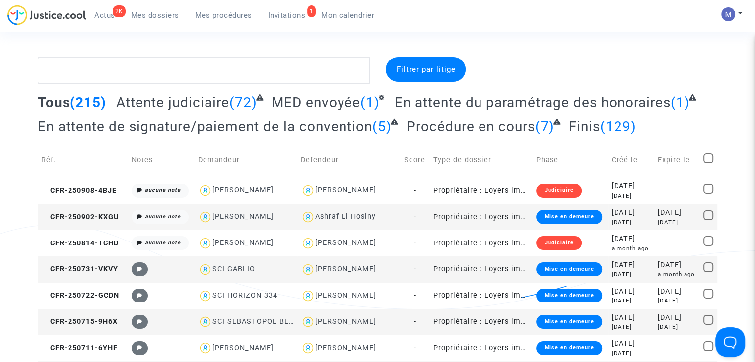
drag, startPoint x: 291, startPoint y: 13, endPoint x: 332, endPoint y: 132, distance: 125.4
click at [291, 13] on span "Invitations" at bounding box center [287, 15] width 38 height 9
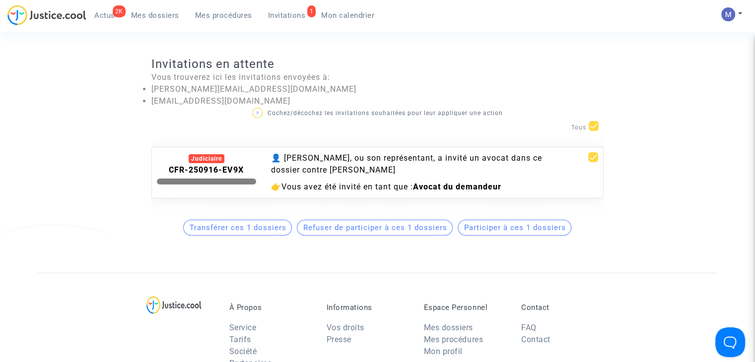
click at [512, 232] on span "Participer à ces 1 dossiers" at bounding box center [515, 227] width 102 height 9
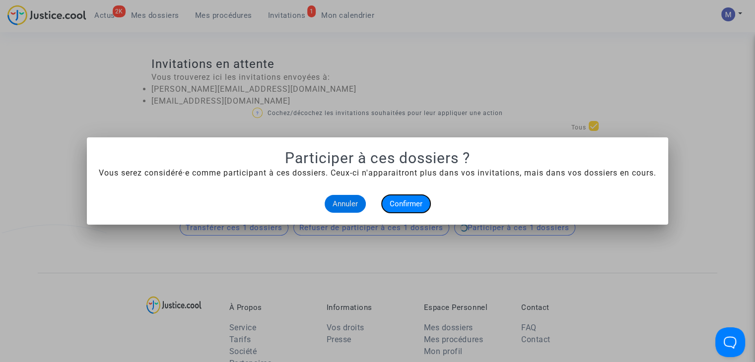
click at [404, 204] on span "Confirmer" at bounding box center [406, 204] width 33 height 9
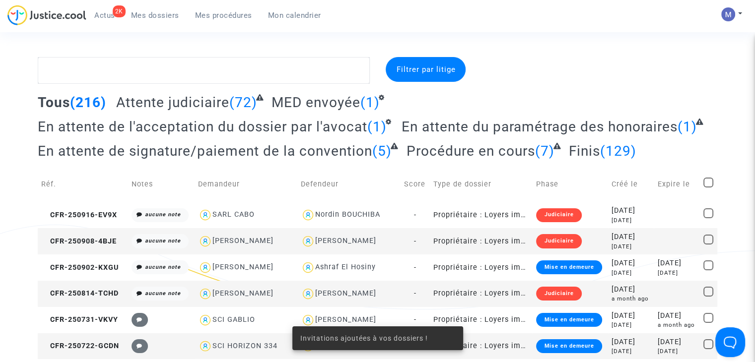
click at [183, 125] on span "En attente de l'acceptation du dossier par l'avocat" at bounding box center [203, 127] width 330 height 16
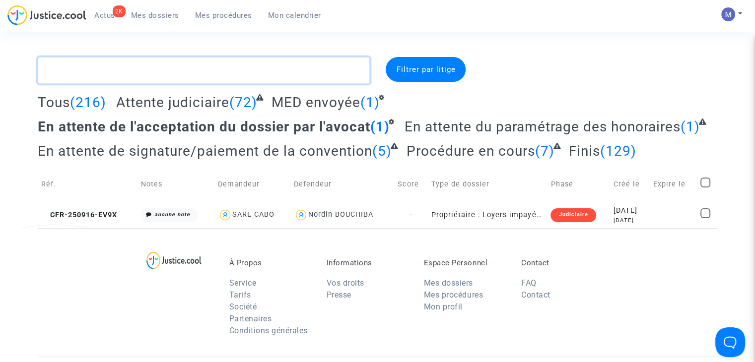
click at [150, 68] on textarea at bounding box center [204, 70] width 332 height 27
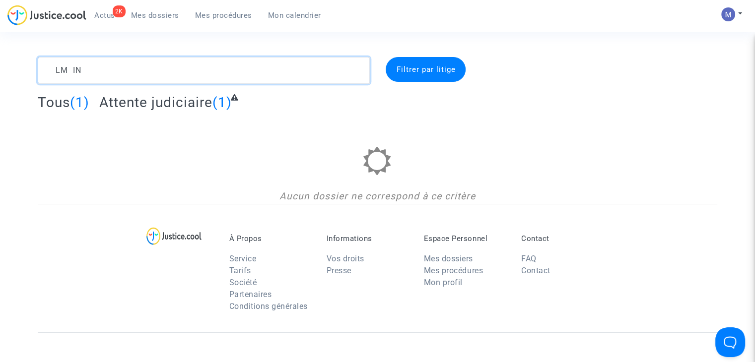
type textarea "LM IN"
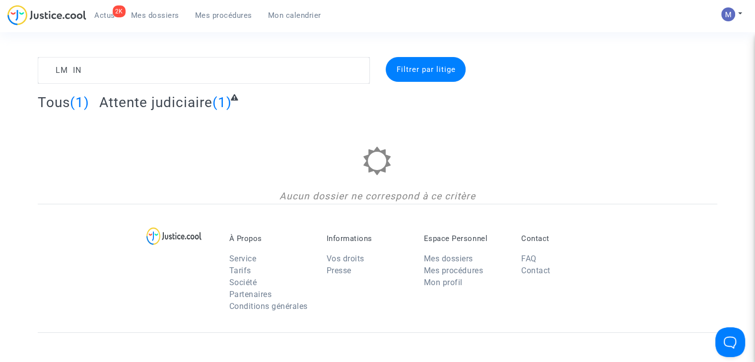
click at [144, 101] on span "Attente judiciaire" at bounding box center [155, 102] width 113 height 16
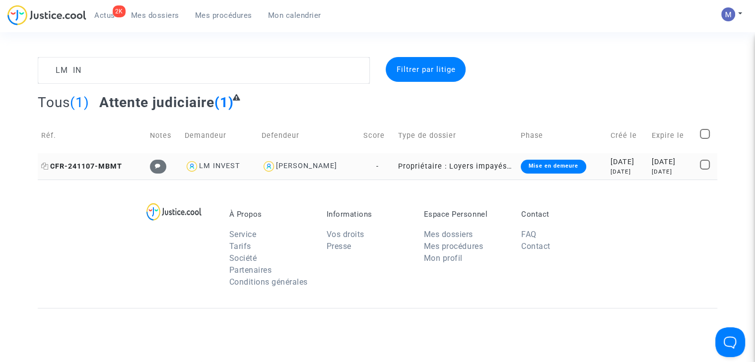
click at [95, 166] on span "CFR-241107-MBMT" at bounding box center [81, 166] width 81 height 8
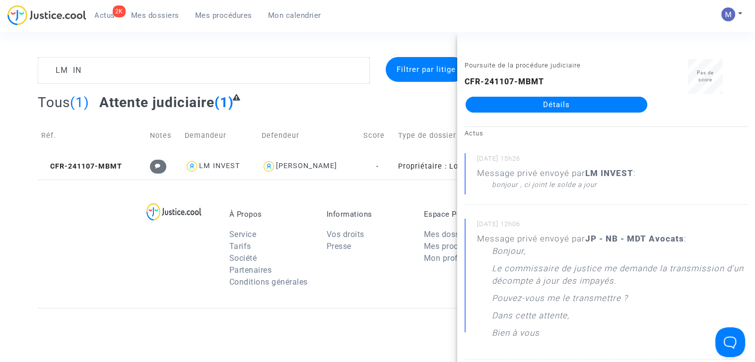
click at [540, 99] on link "Détails" at bounding box center [557, 105] width 182 height 16
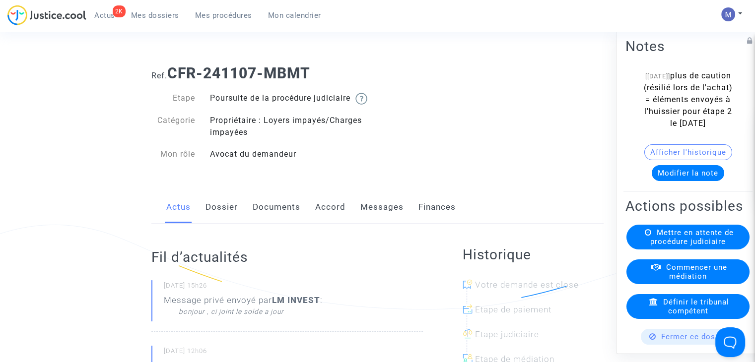
click at [381, 222] on link "Messages" at bounding box center [381, 207] width 43 height 33
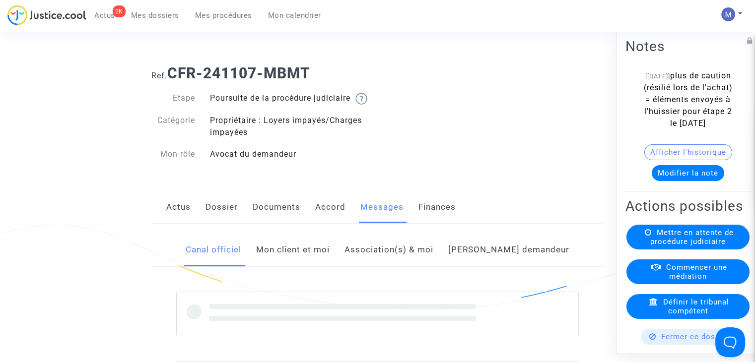
click at [302, 260] on link "Mon client et moi" at bounding box center [292, 250] width 73 height 33
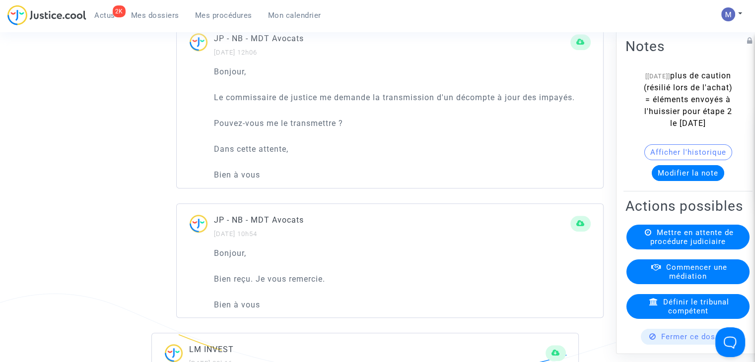
scroll to position [794, 0]
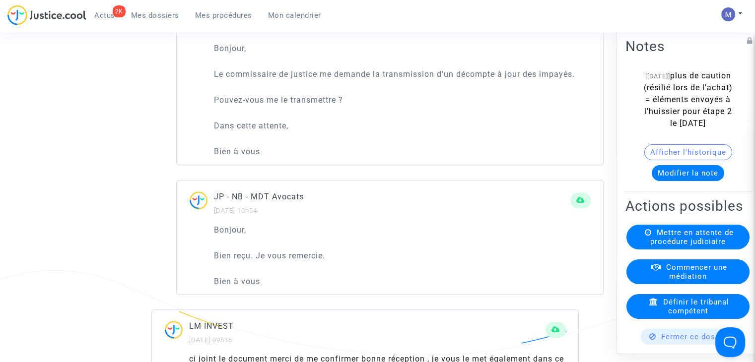
click at [150, 20] on link "Mes dossiers" at bounding box center [155, 15] width 64 height 15
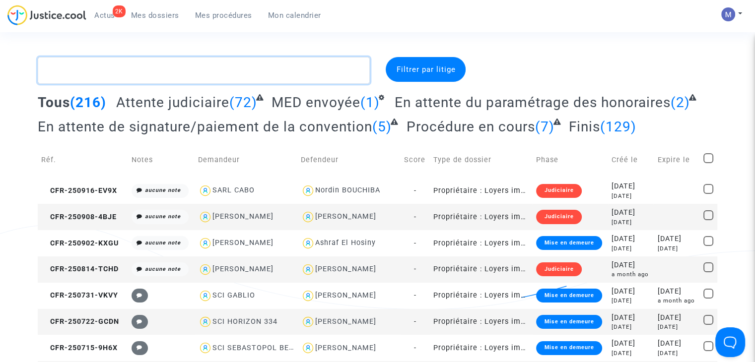
click at [98, 72] on textarea at bounding box center [204, 70] width 332 height 27
paste textarea "CFR-250707-H773"
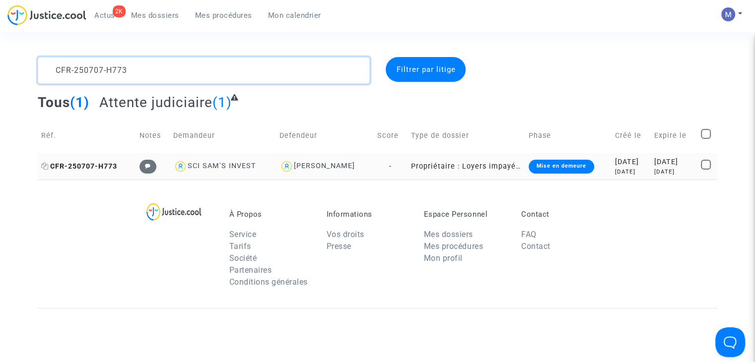
type textarea "CFR-250707-H773"
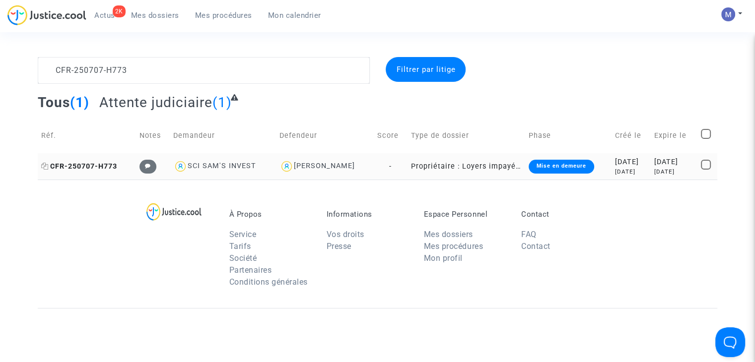
click at [96, 166] on span "CFR-250707-H773" at bounding box center [79, 166] width 76 height 8
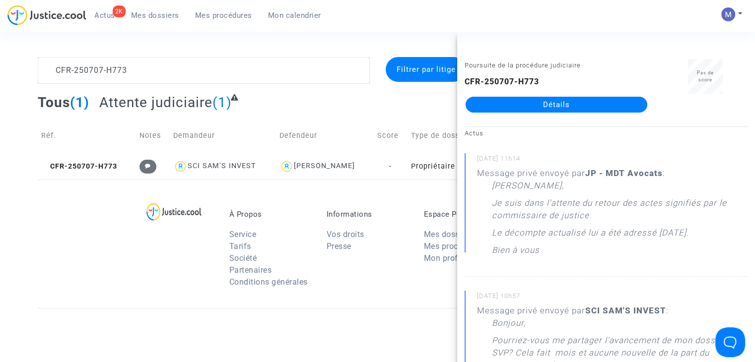
click at [139, 17] on span "Mes dossiers" at bounding box center [155, 15] width 48 height 9
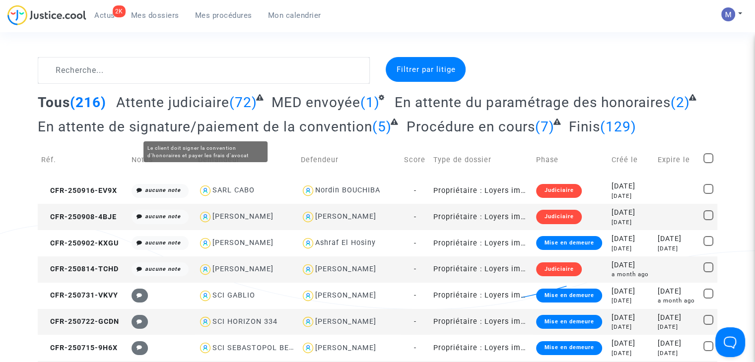
click at [470, 101] on span "En attente du paramétrage des honoraires" at bounding box center [533, 102] width 276 height 16
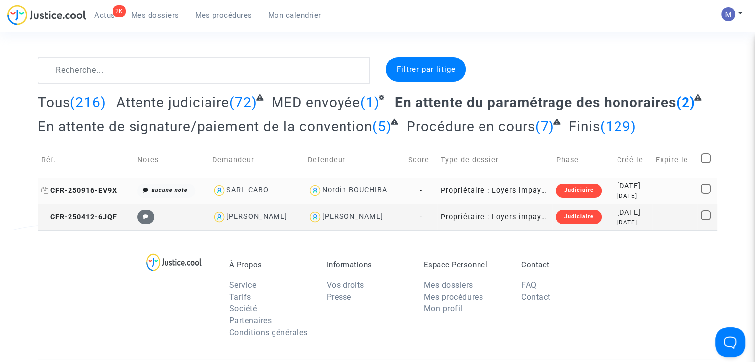
click at [79, 193] on span "CFR-250916-EV9X" at bounding box center [79, 191] width 76 height 8
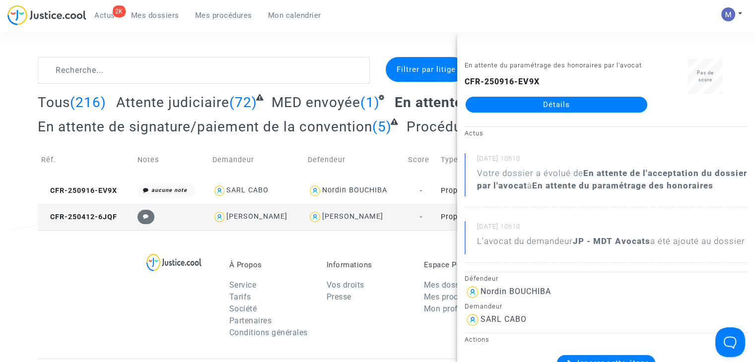
click at [516, 106] on link "Détails" at bounding box center [557, 105] width 182 height 16
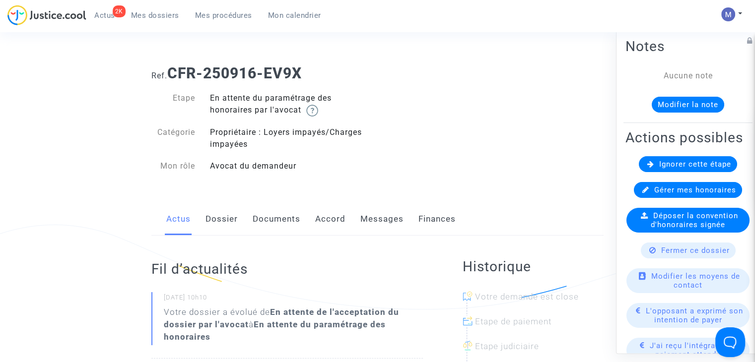
click at [218, 219] on link "Dossier" at bounding box center [222, 219] width 32 height 33
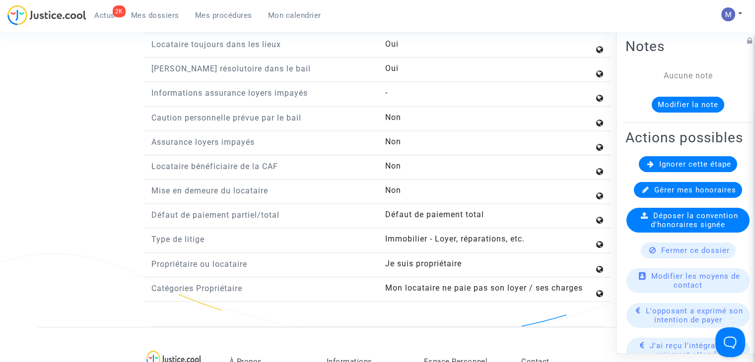
scroll to position [1291, 0]
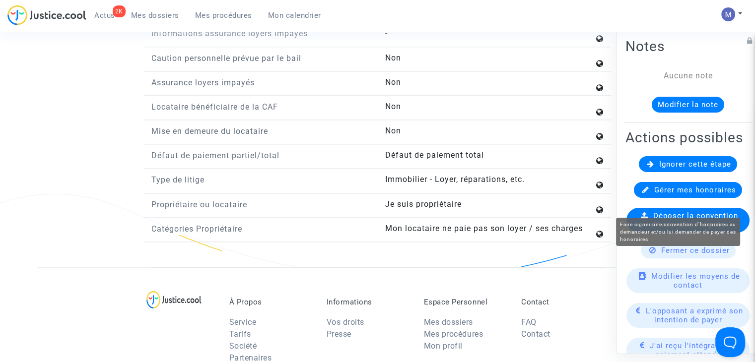
click at [678, 195] on span "Gérer mes honoraires" at bounding box center [695, 190] width 82 height 9
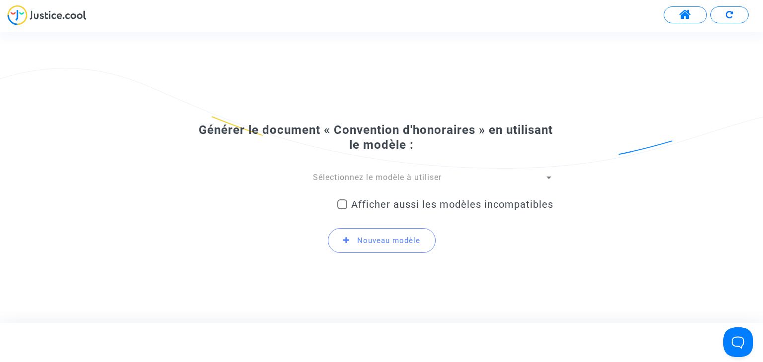
click at [398, 175] on span "Sélectionnez le modèle à utiliser" at bounding box center [377, 177] width 129 height 9
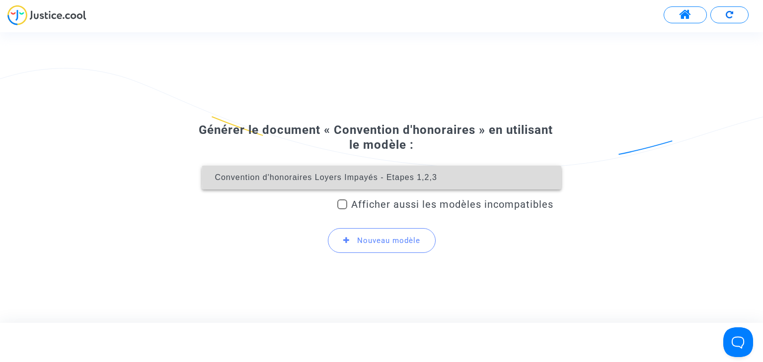
click at [400, 178] on span "Convention d'honoraires Loyers Impayés - Etapes 1,2,3" at bounding box center [325, 177] width 222 height 8
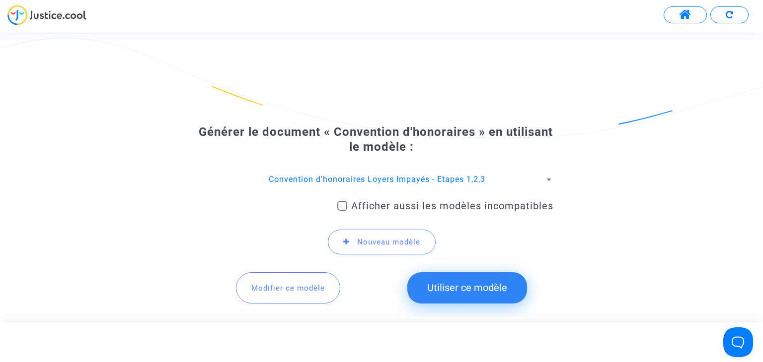
click at [459, 283] on button "Utiliser ce modèle" at bounding box center [467, 288] width 120 height 31
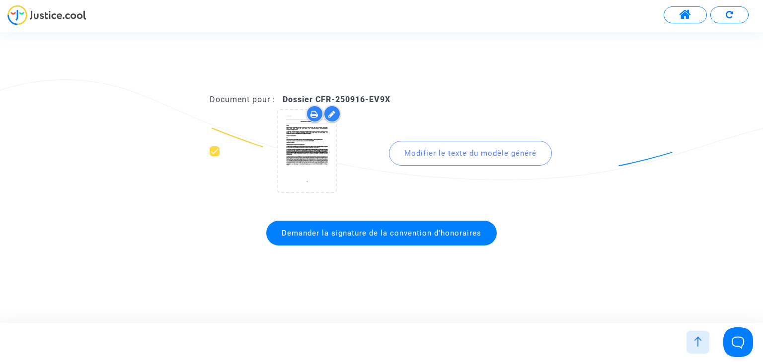
click at [401, 229] on span "Demander la signature de la convention d'honoraires" at bounding box center [381, 233] width 200 height 9
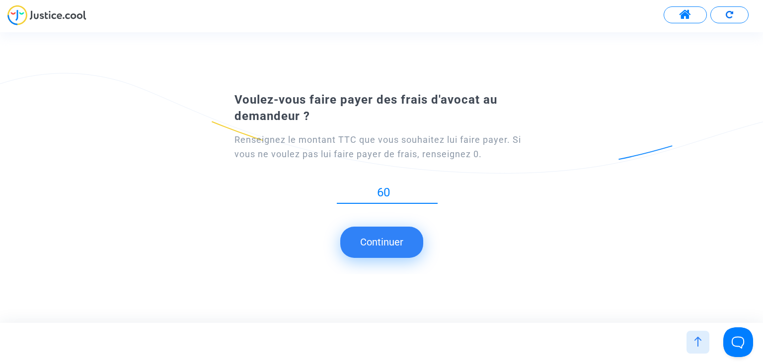
type input "60"
click at [383, 247] on button "Continuer" at bounding box center [381, 242] width 83 height 31
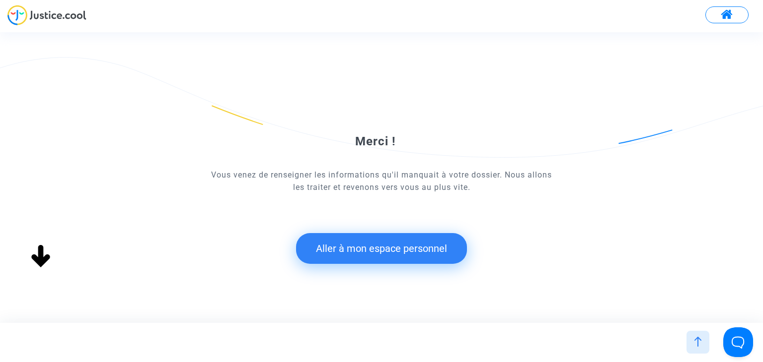
click at [381, 252] on button "Aller à mon espace personnel" at bounding box center [381, 248] width 171 height 31
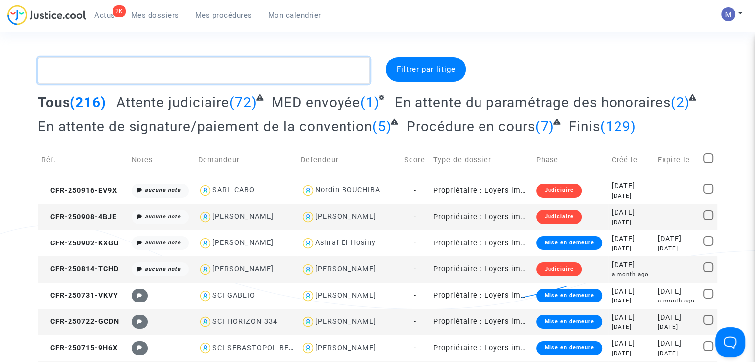
click at [261, 64] on textarea at bounding box center [204, 70] width 332 height 27
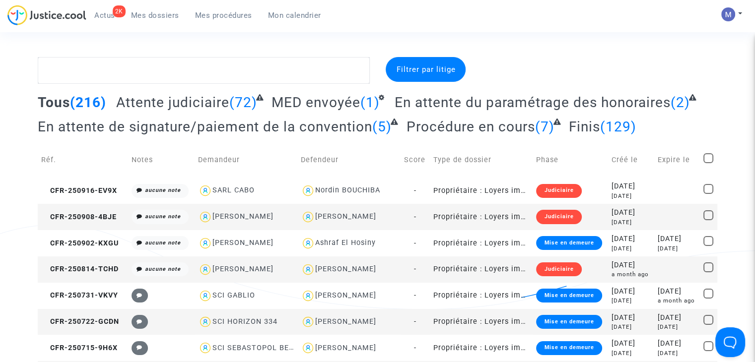
click at [207, 98] on span "Attente judiciaire" at bounding box center [172, 102] width 113 height 16
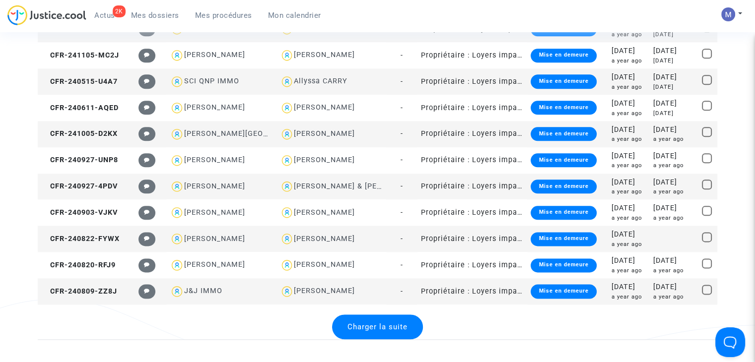
scroll to position [1440, 0]
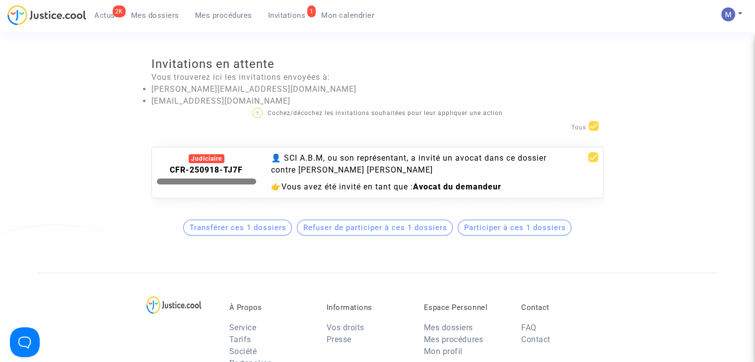
click at [508, 232] on span "Participer à ces 1 dossiers" at bounding box center [515, 227] width 102 height 9
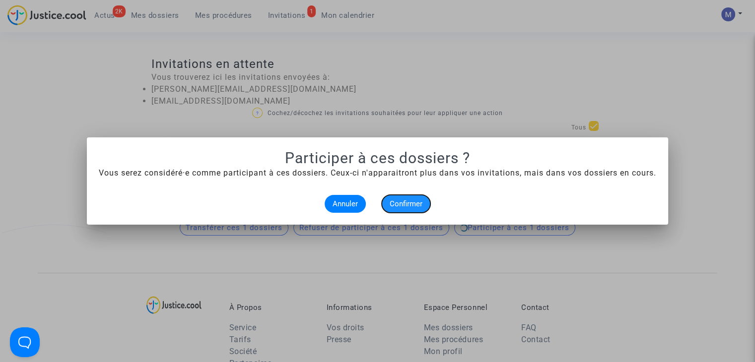
click at [389, 196] on button "Confirmer" at bounding box center [406, 204] width 49 height 18
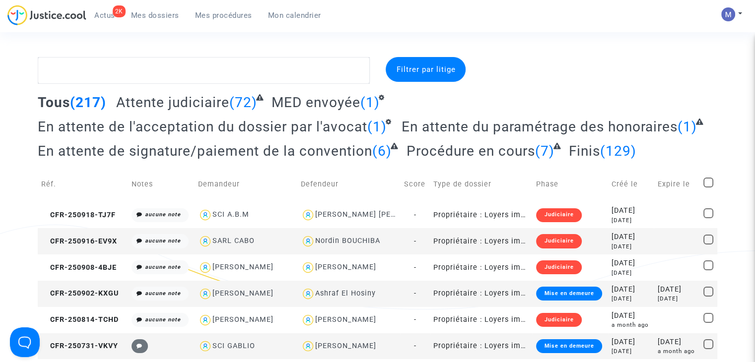
click at [423, 126] on span "En attente du paramétrage des honoraires" at bounding box center [540, 127] width 276 height 16
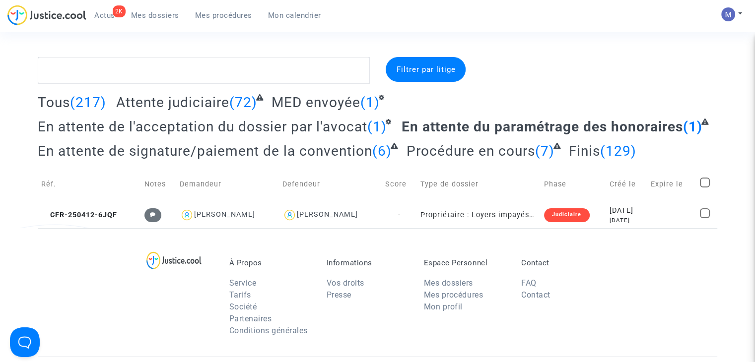
click at [192, 126] on span "En attente de l'acceptation du dossier par l'avocat" at bounding box center [203, 127] width 330 height 16
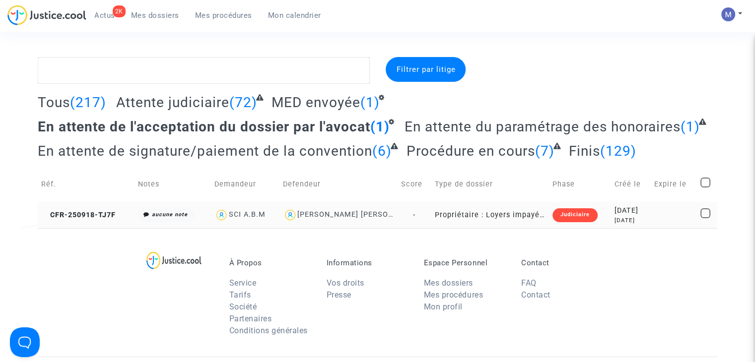
click at [82, 207] on td "CFR-250918-TJ7F" at bounding box center [86, 215] width 97 height 26
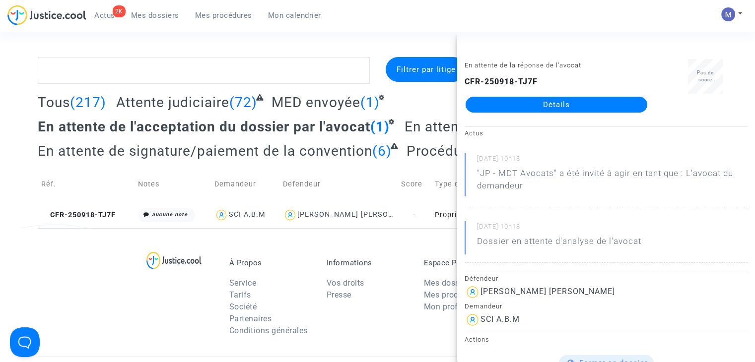
click at [553, 112] on link "Détails" at bounding box center [557, 105] width 182 height 16
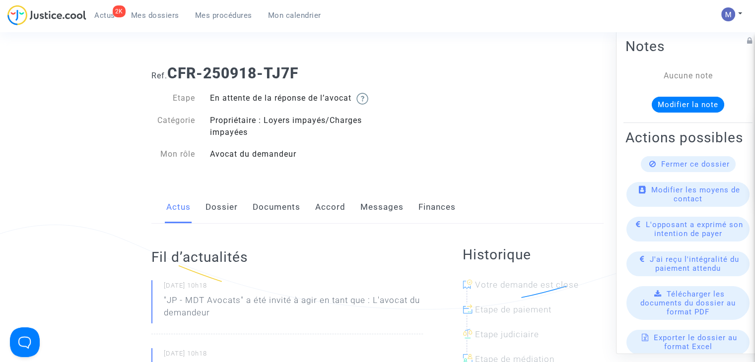
click at [229, 214] on link "Dossier" at bounding box center [222, 207] width 32 height 33
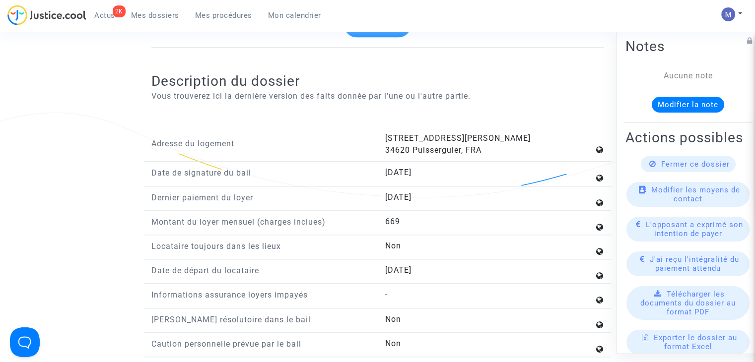
scroll to position [1042, 0]
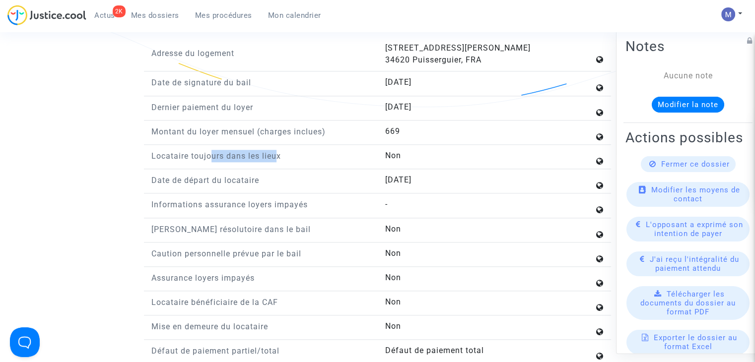
drag, startPoint x: 207, startPoint y: 165, endPoint x: 273, endPoint y: 166, distance: 65.5
click at [273, 162] on p "Locataire toujours dans les lieux" at bounding box center [260, 156] width 219 height 12
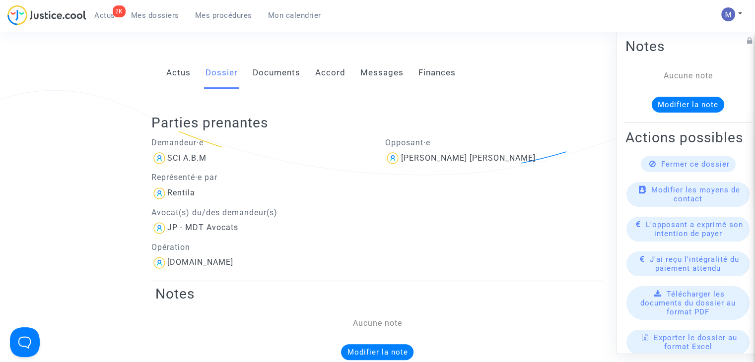
scroll to position [30, 0]
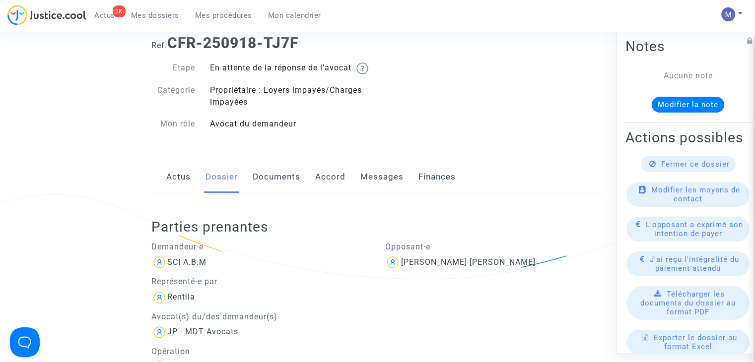
click at [274, 184] on link "Documents" at bounding box center [277, 177] width 48 height 33
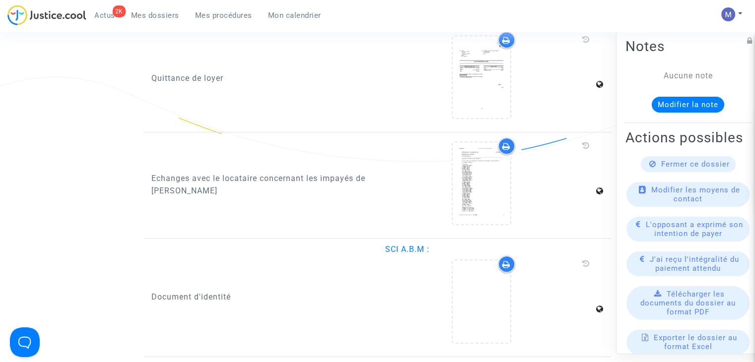
scroll to position [576, 0]
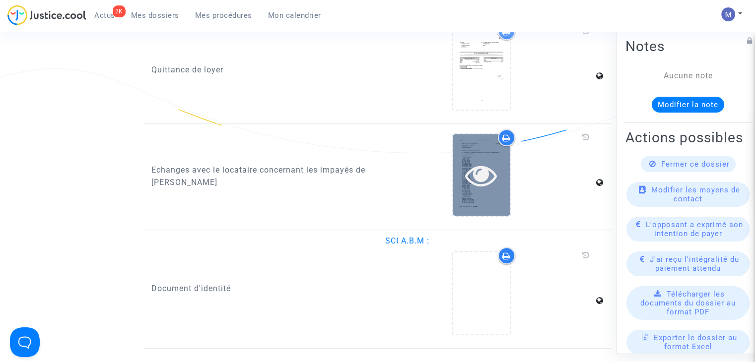
click at [481, 188] on icon at bounding box center [481, 175] width 32 height 32
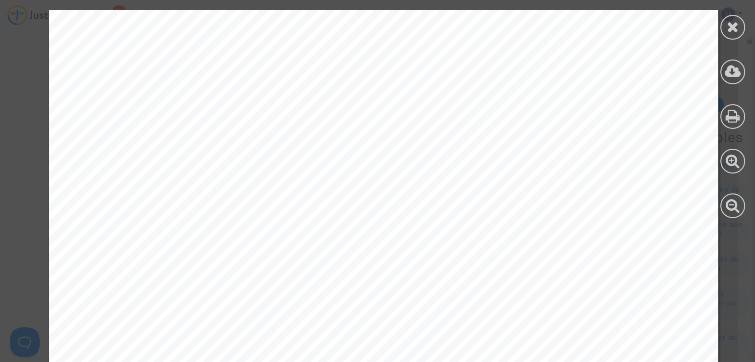
scroll to position [2383, 0]
click at [730, 24] on icon at bounding box center [733, 26] width 12 height 15
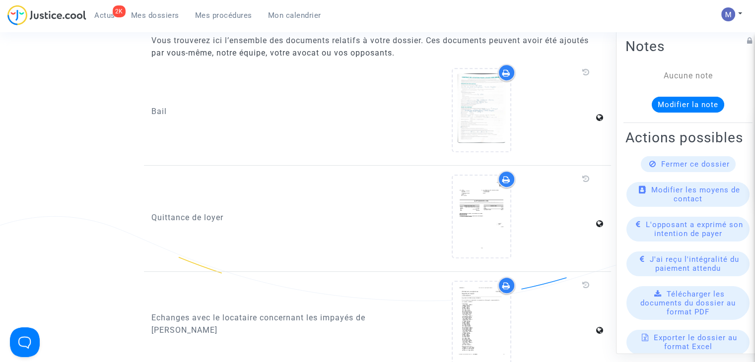
scroll to position [427, 0]
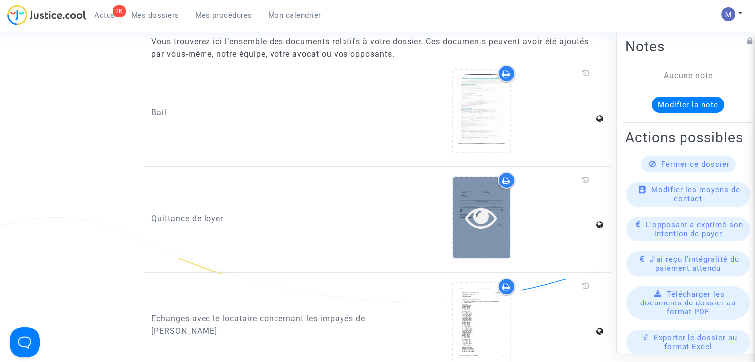
click at [486, 217] on icon at bounding box center [481, 218] width 32 height 32
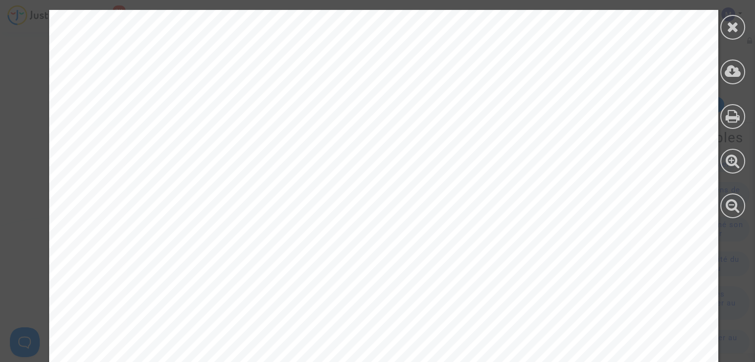
scroll to position [199, 0]
click at [733, 26] on icon at bounding box center [733, 26] width 12 height 15
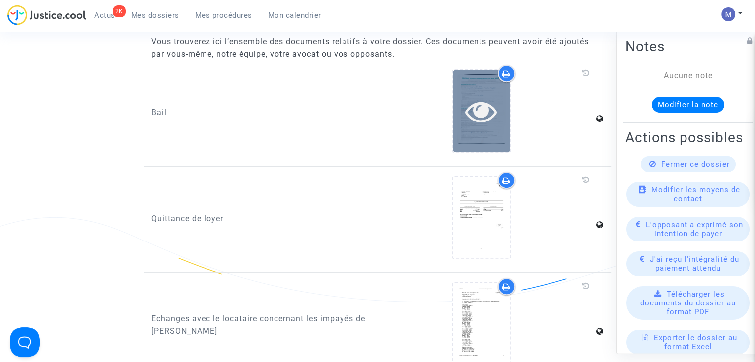
click at [493, 123] on icon at bounding box center [481, 111] width 32 height 32
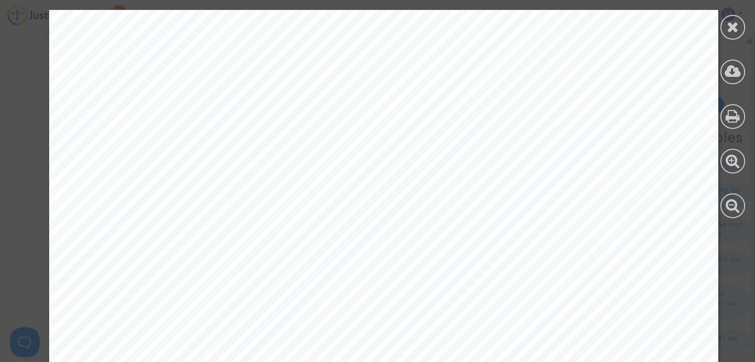
scroll to position [149, 0]
click at [727, 28] on icon at bounding box center [733, 26] width 12 height 15
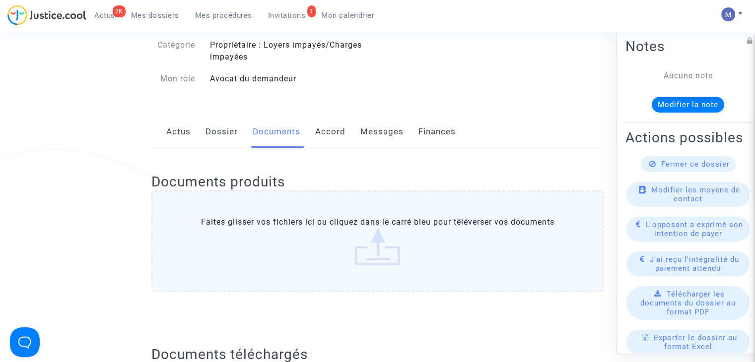
scroll to position [0, 0]
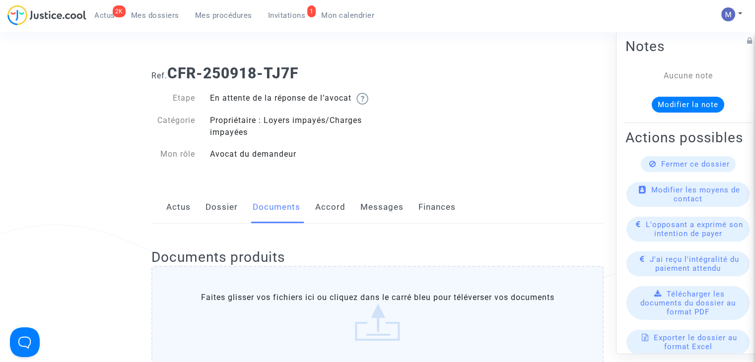
click at [374, 216] on link "Messages" at bounding box center [381, 207] width 43 height 33
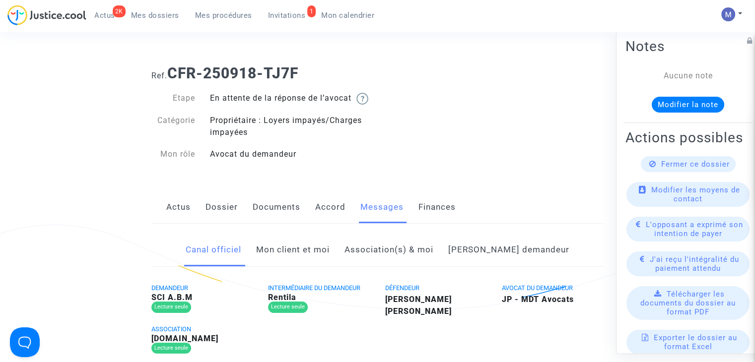
click at [323, 261] on link "Mon client et moi" at bounding box center [292, 250] width 73 height 33
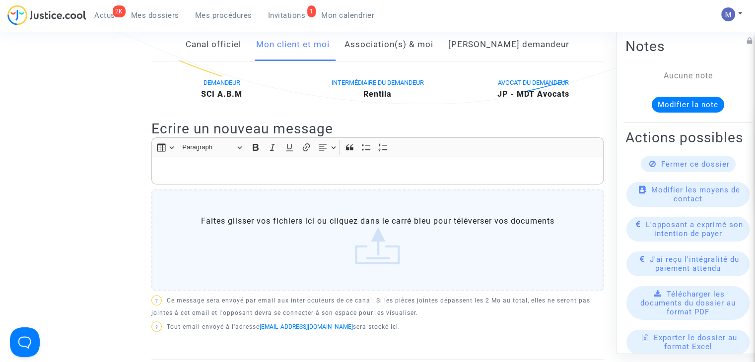
scroll to position [248, 0]
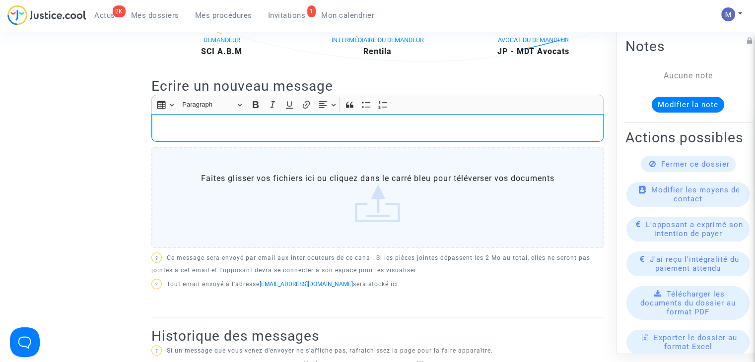
click at [173, 132] on div "Rich Text Editor, main" at bounding box center [377, 128] width 452 height 28
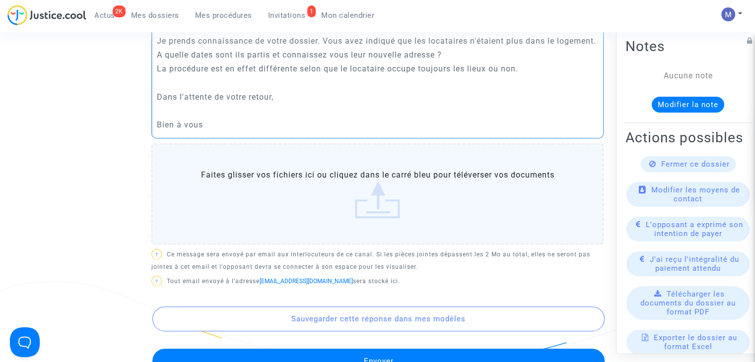
scroll to position [496, 0]
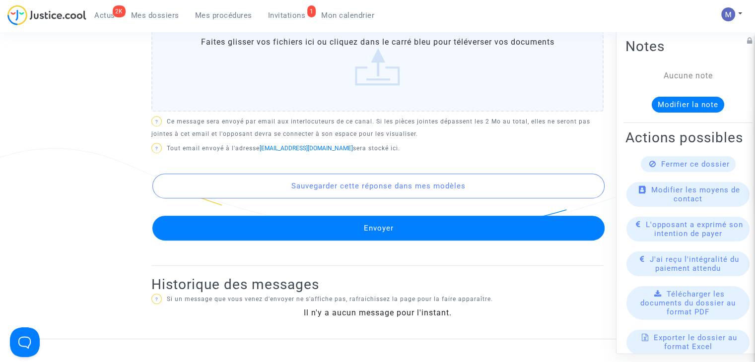
click at [366, 241] on button "Envoyer" at bounding box center [378, 228] width 452 height 25
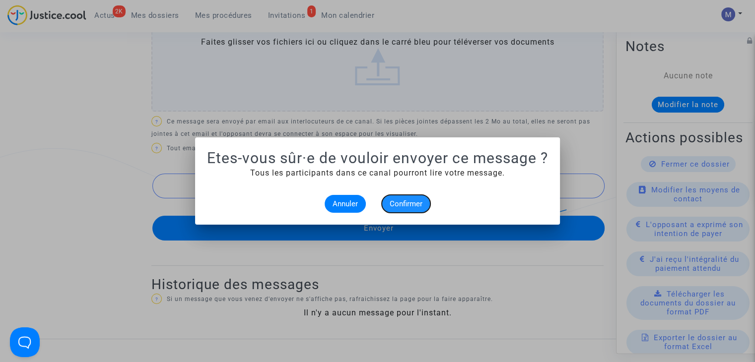
click at [400, 204] on span "Confirmer" at bounding box center [406, 204] width 33 height 9
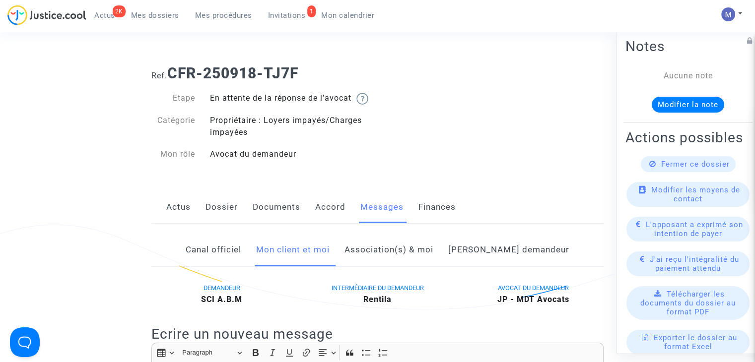
click at [166, 18] on span "Mes dossiers" at bounding box center [155, 15] width 48 height 9
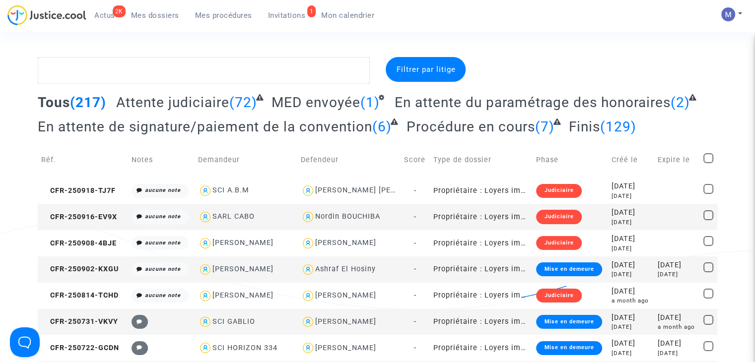
click at [514, 101] on span "En attente du paramétrage des honoraires" at bounding box center [533, 102] width 276 height 16
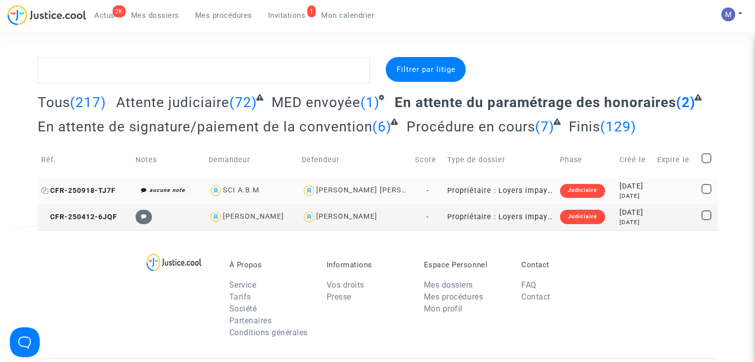
click at [93, 187] on span "CFR-250918-TJ7F" at bounding box center [78, 191] width 74 height 8
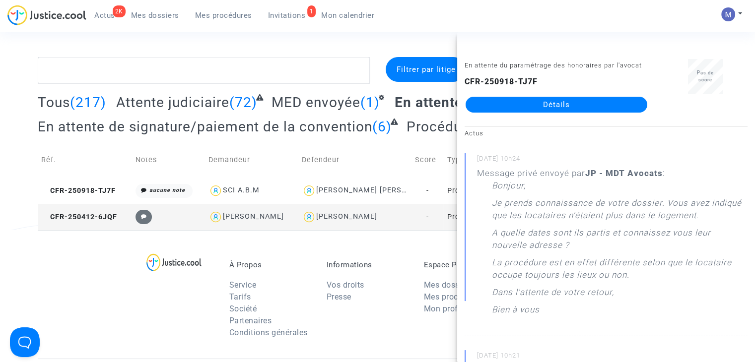
click at [596, 105] on link "Détails" at bounding box center [557, 105] width 182 height 16
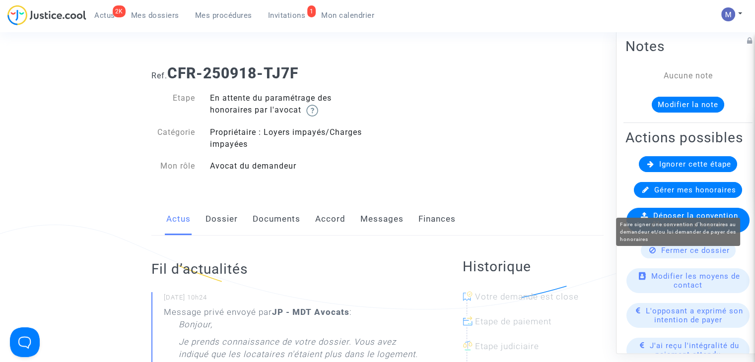
click at [668, 195] on span "Gérer mes honoraires" at bounding box center [695, 190] width 82 height 9
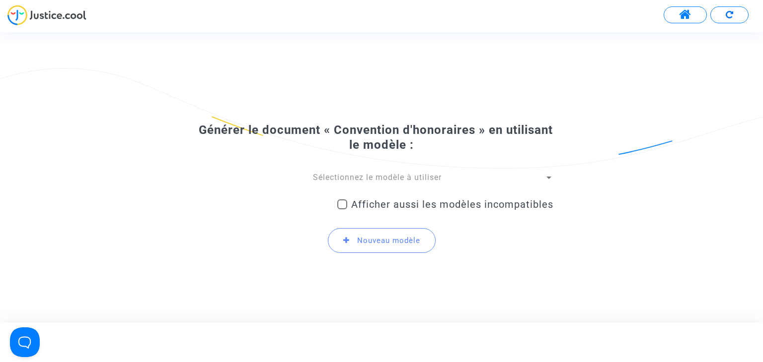
click at [385, 176] on span "Sélectionnez le modèle à utiliser" at bounding box center [377, 177] width 129 height 9
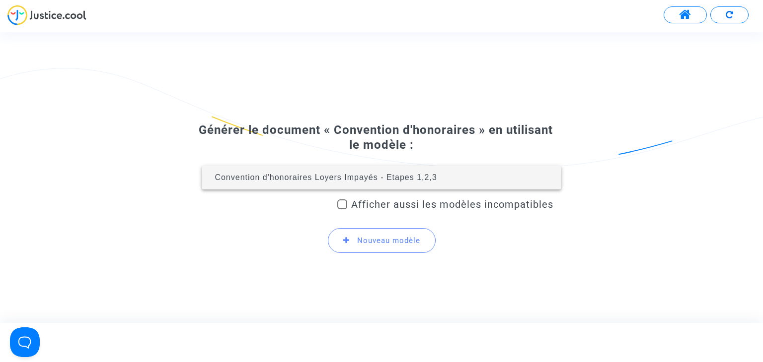
click at [385, 182] on span "Convention d'honoraires Loyers Impayés - Etapes 1,2,3" at bounding box center [380, 178] width 343 height 24
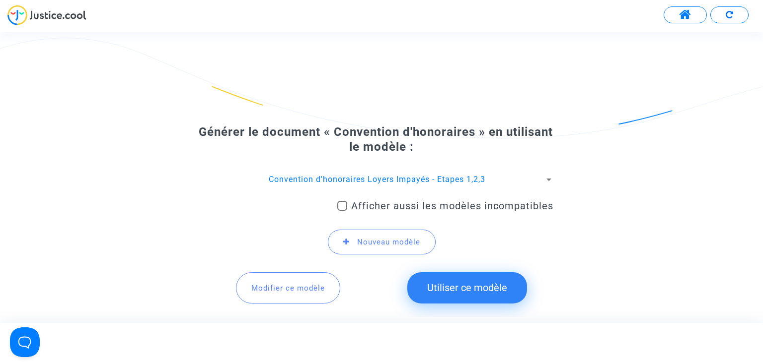
click at [445, 286] on button "Utiliser ce modèle" at bounding box center [467, 288] width 120 height 31
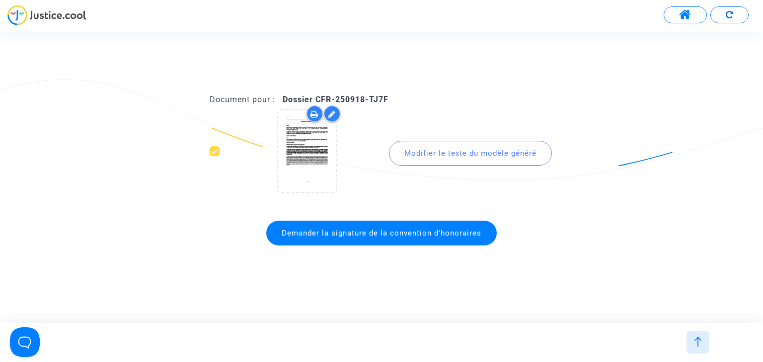
click at [409, 229] on span "Demander la signature de la convention d'honoraires" at bounding box center [381, 233] width 200 height 9
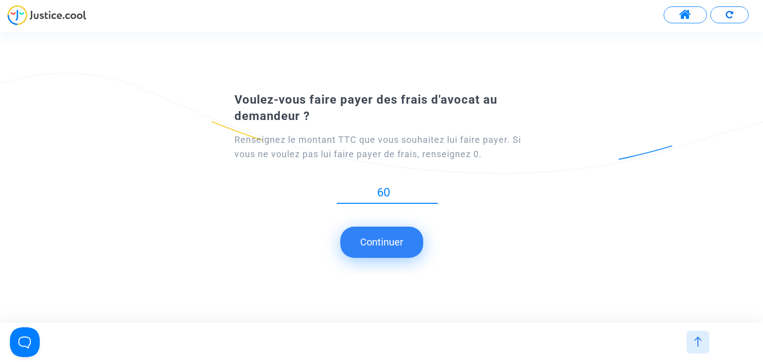
type input "60"
click at [389, 244] on button "Continuer" at bounding box center [381, 242] width 83 height 31
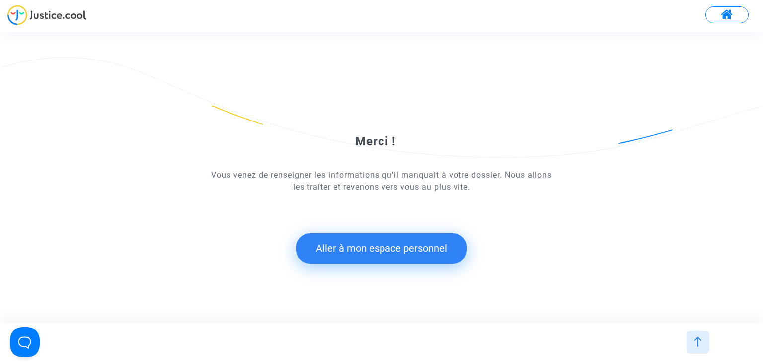
click at [369, 250] on button "Aller à mon espace personnel" at bounding box center [381, 248] width 171 height 31
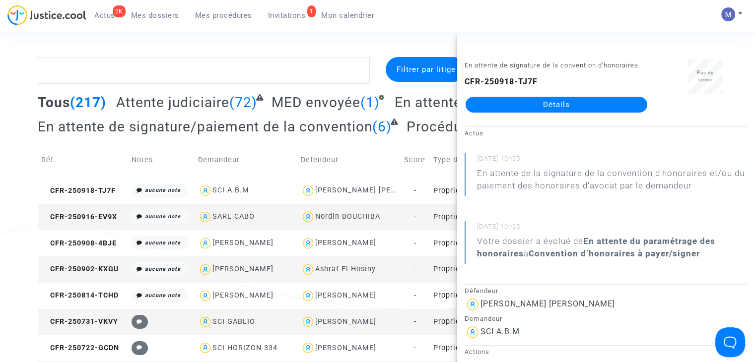
click at [546, 108] on link "Détails" at bounding box center [557, 105] width 182 height 16
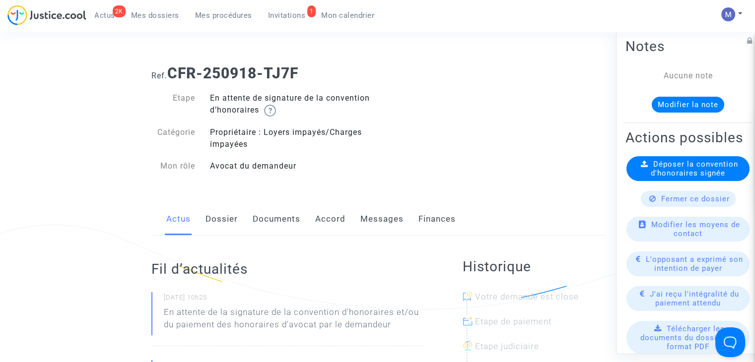
click at [692, 106] on button "Modifier la note" at bounding box center [688, 105] width 72 height 16
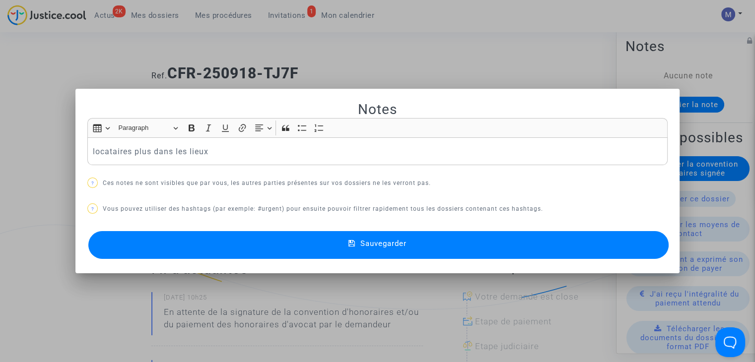
click at [450, 230] on div "Sauvegarder" at bounding box center [377, 245] width 580 height 33
click at [450, 242] on button "Sauvegarder" at bounding box center [378, 245] width 580 height 28
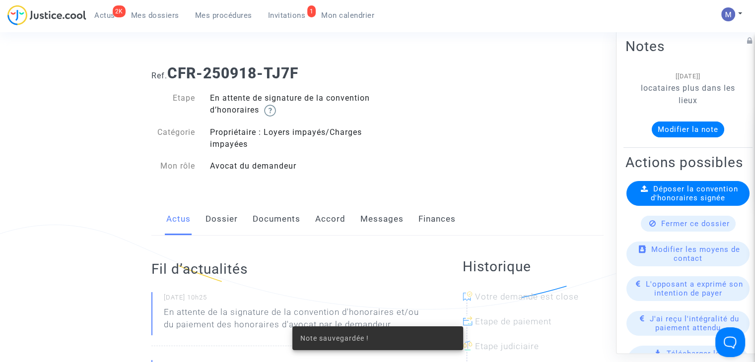
drag, startPoint x: 285, startPoint y: 17, endPoint x: 292, endPoint y: 32, distance: 17.1
click at [284, 17] on span "Invitations" at bounding box center [287, 15] width 38 height 9
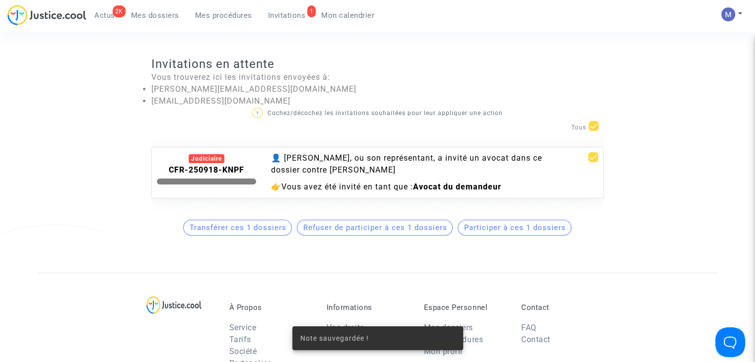
click at [510, 232] on span "Participer à ces 1 dossiers" at bounding box center [515, 227] width 102 height 9
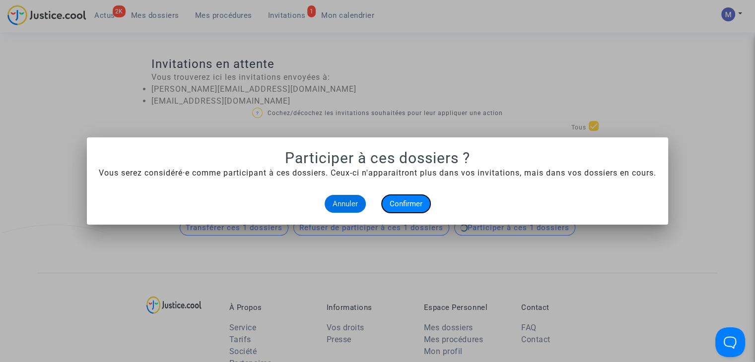
click at [399, 203] on span "Confirmer" at bounding box center [406, 204] width 33 height 9
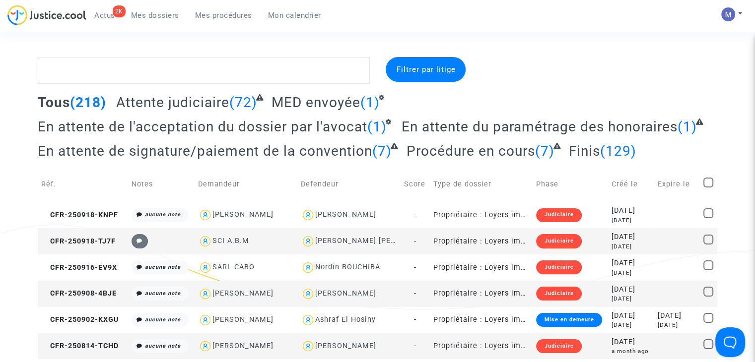
click at [170, 125] on span "En attente de l'acceptation du dossier par l'avocat" at bounding box center [203, 127] width 330 height 16
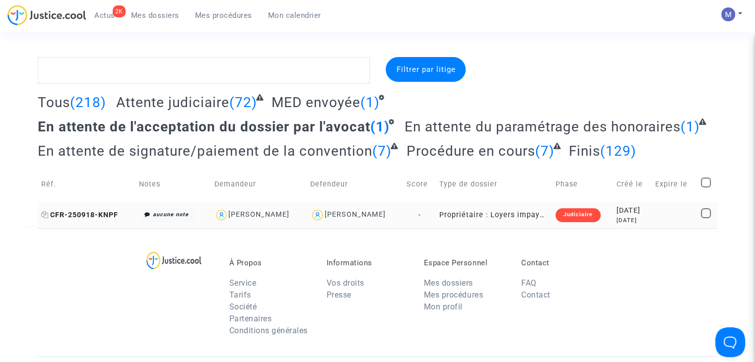
click at [104, 215] on span "CFR-250918-KNPF" at bounding box center [79, 215] width 77 height 8
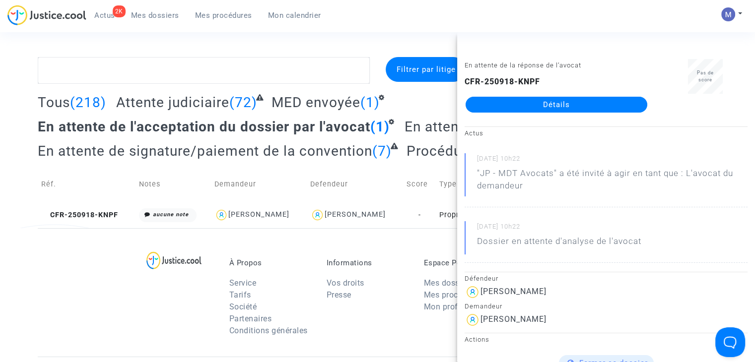
click at [532, 105] on link "Détails" at bounding box center [557, 105] width 182 height 16
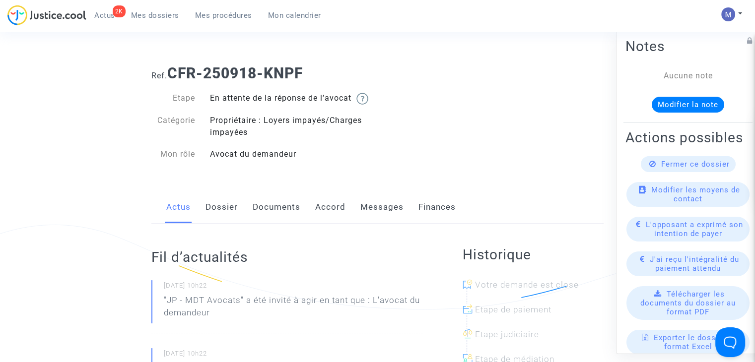
click at [221, 220] on link "Dossier" at bounding box center [222, 207] width 32 height 33
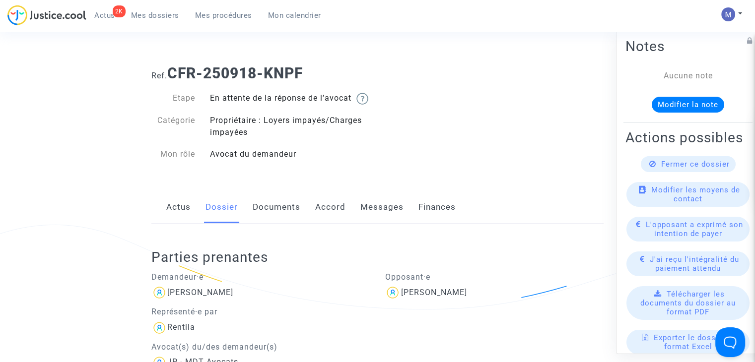
click at [272, 218] on link "Documents" at bounding box center [277, 207] width 48 height 33
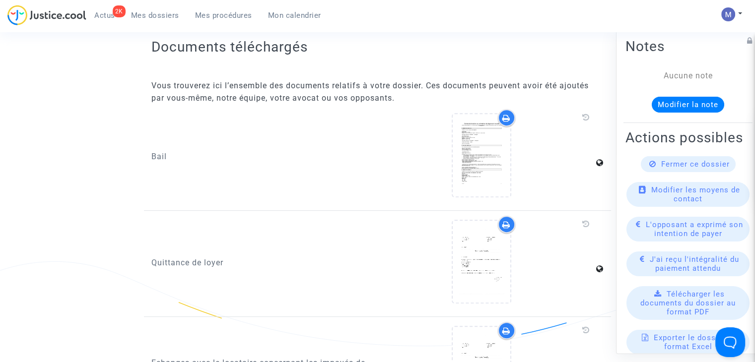
scroll to position [397, 0]
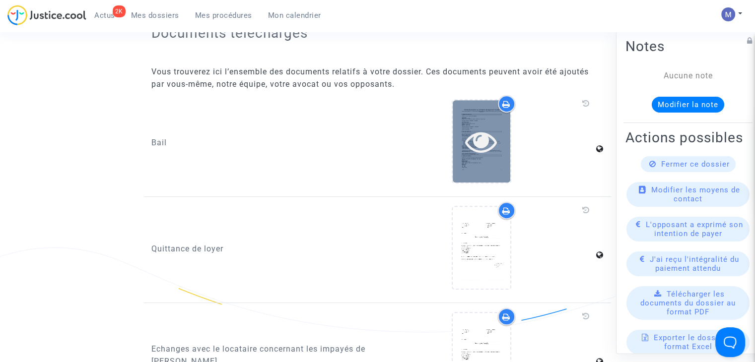
click at [483, 149] on icon at bounding box center [481, 142] width 32 height 32
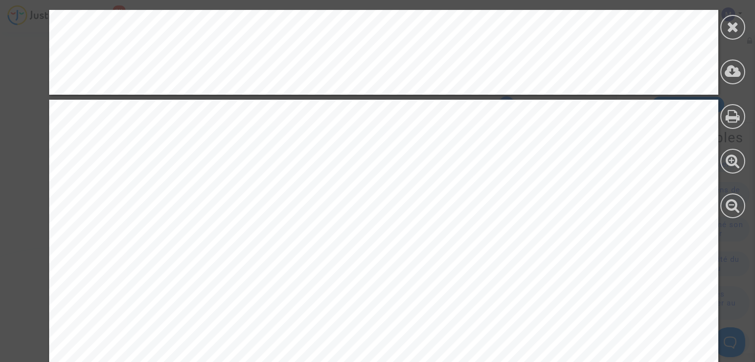
scroll to position [3723, 0]
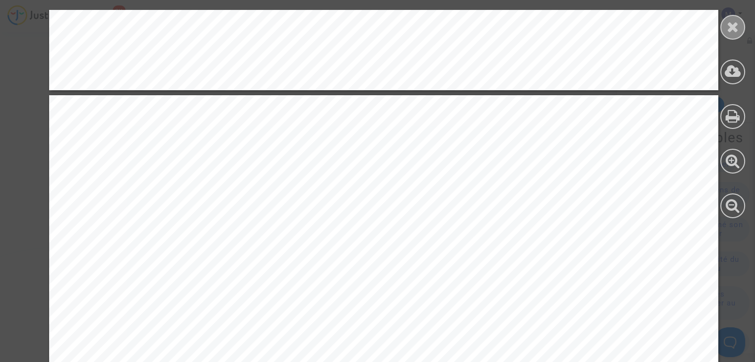
click at [727, 25] on icon at bounding box center [733, 26] width 12 height 15
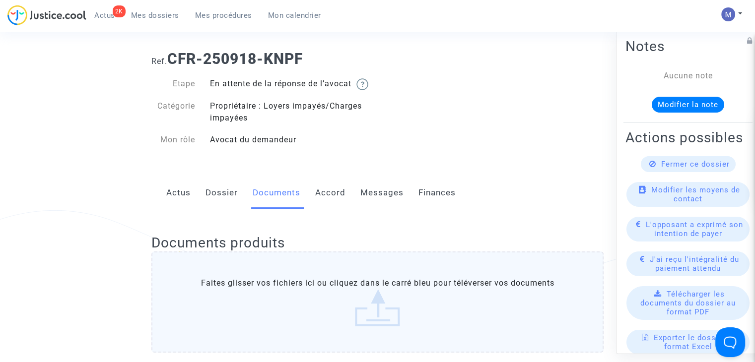
scroll to position [0, 0]
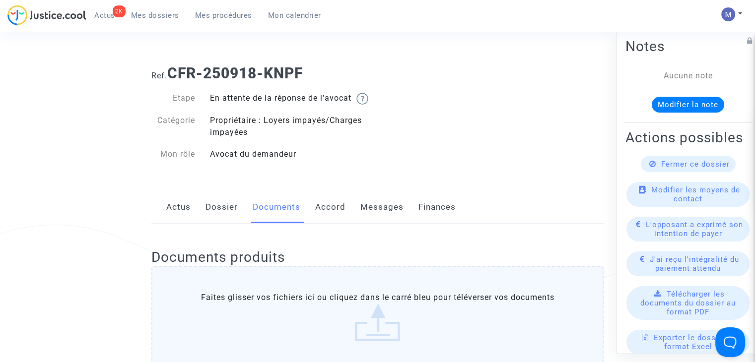
click at [145, 10] on link "Mes dossiers" at bounding box center [155, 15] width 64 height 15
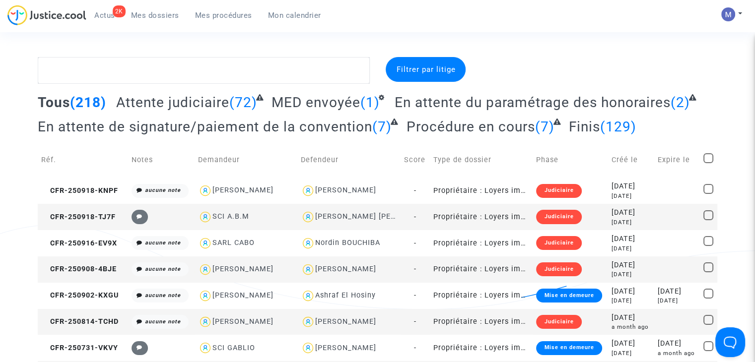
click at [503, 101] on span "En attente du paramétrage des honoraires" at bounding box center [533, 102] width 276 height 16
click at [92, 191] on span "CFR-250918-KNPF" at bounding box center [79, 191] width 77 height 8
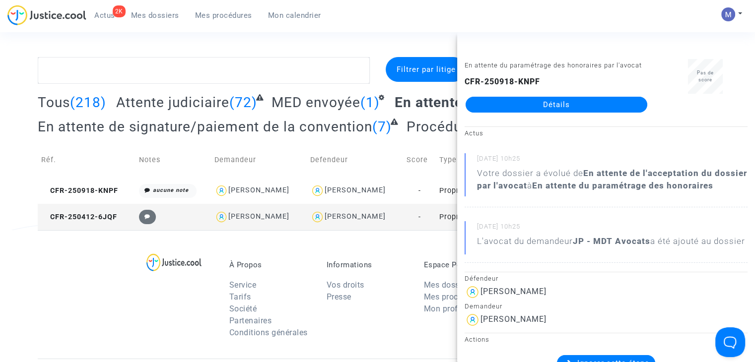
click at [602, 108] on link "Détails" at bounding box center [557, 105] width 182 height 16
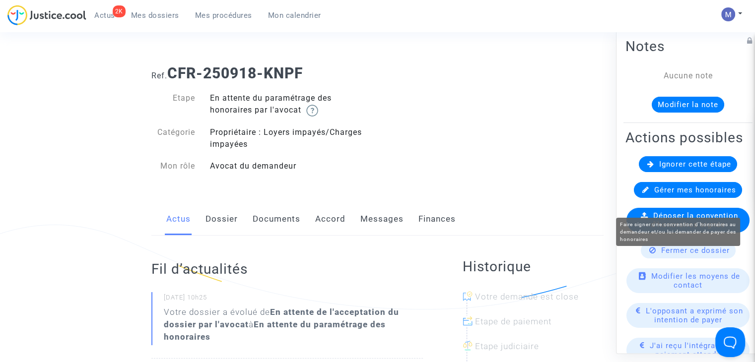
click at [666, 195] on span "Gérer mes honoraires" at bounding box center [695, 190] width 82 height 9
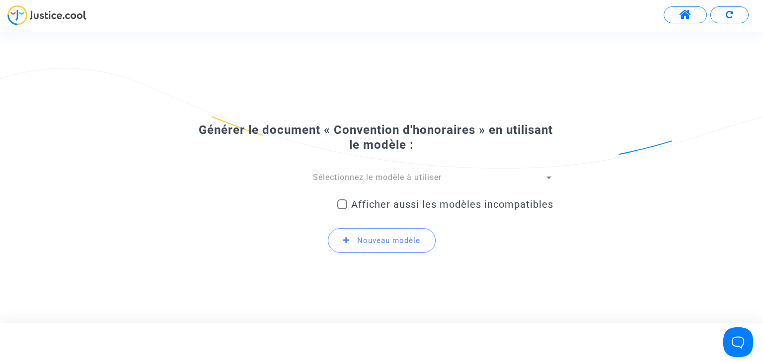
click at [412, 180] on span "Sélectionnez le modèle à utiliser" at bounding box center [377, 177] width 129 height 9
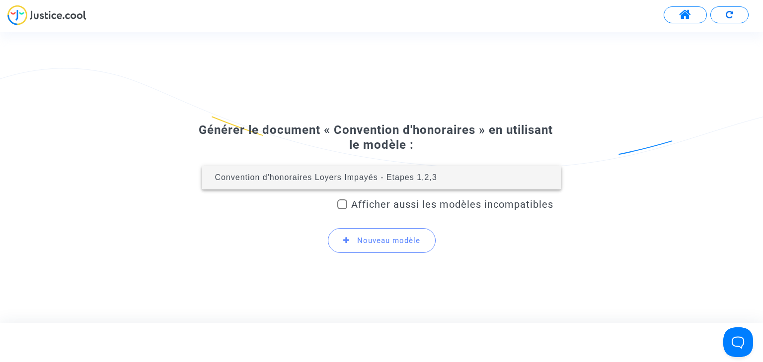
click at [403, 177] on span "Convention d'honoraires Loyers Impayés - Etapes 1,2,3" at bounding box center [325, 177] width 222 height 8
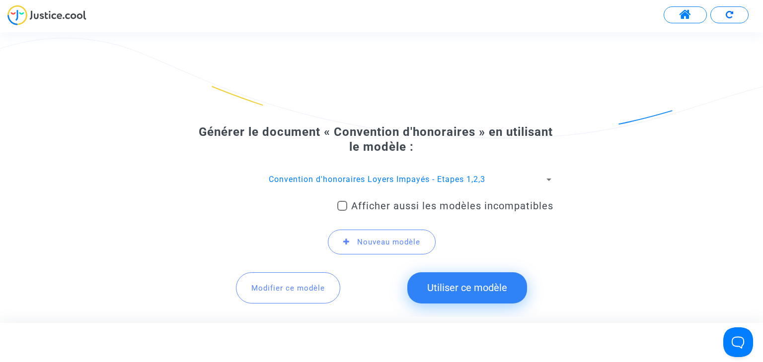
click at [467, 290] on button "Utiliser ce modèle" at bounding box center [467, 288] width 120 height 31
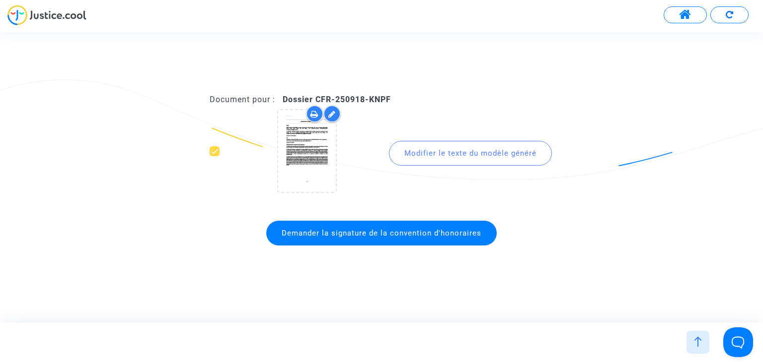
click at [402, 240] on span "Demander la signature de la convention d'honoraires" at bounding box center [381, 233] width 230 height 25
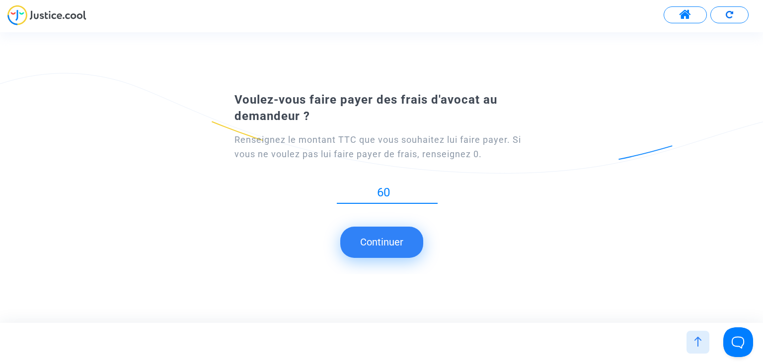
type input "60"
click at [372, 251] on button "Continuer" at bounding box center [381, 242] width 83 height 31
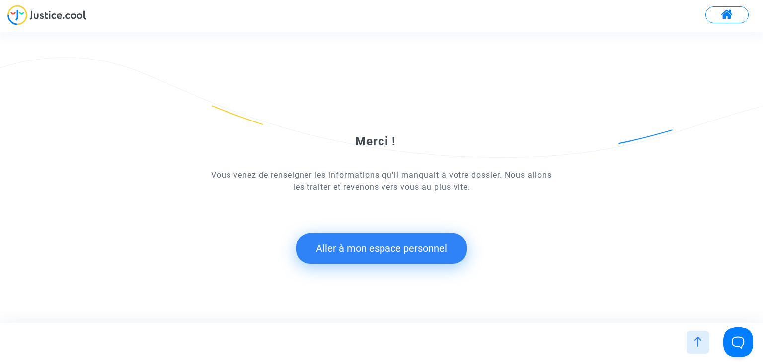
click at [372, 251] on button "Aller à mon espace personnel" at bounding box center [381, 248] width 171 height 31
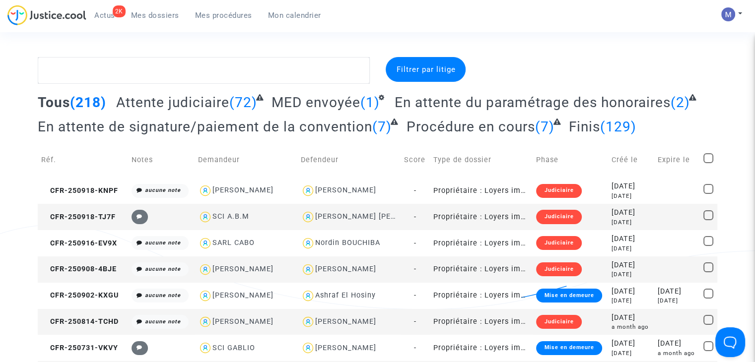
click at [160, 104] on span "Attente judiciaire" at bounding box center [172, 102] width 113 height 16
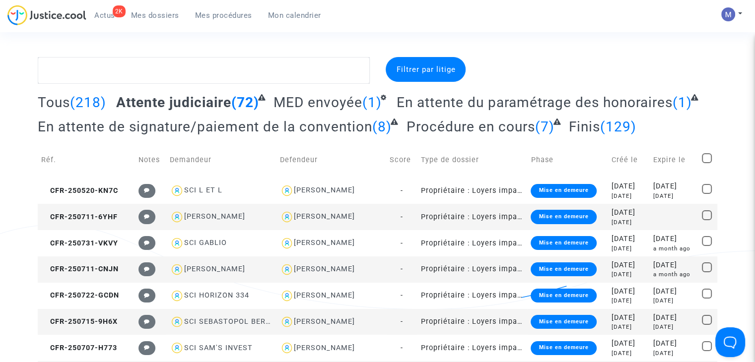
click at [235, 125] on span "En attente de signature/paiement de la convention" at bounding box center [205, 127] width 335 height 16
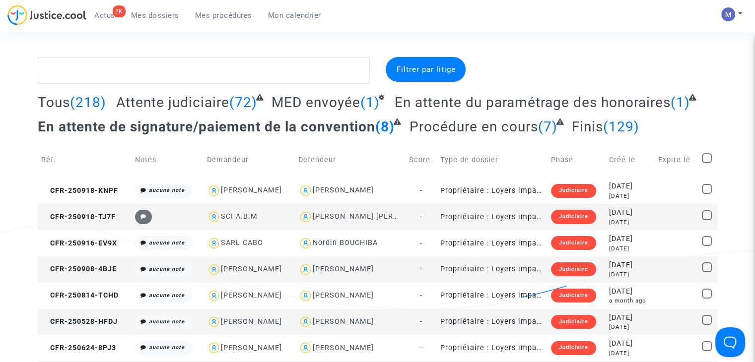
click at [154, 17] on span "Mes dossiers" at bounding box center [155, 15] width 48 height 9
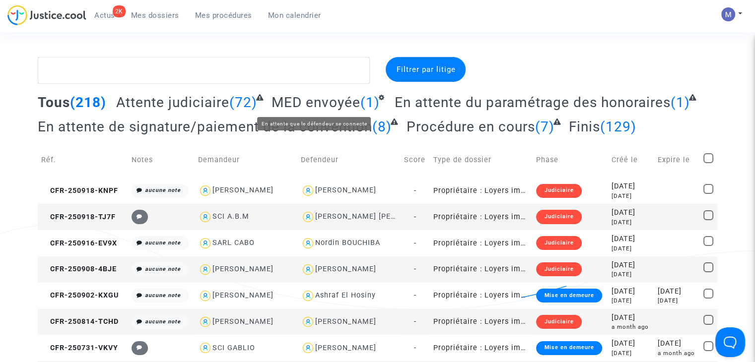
click at [328, 103] on span "MED envoyée" at bounding box center [316, 102] width 89 height 16
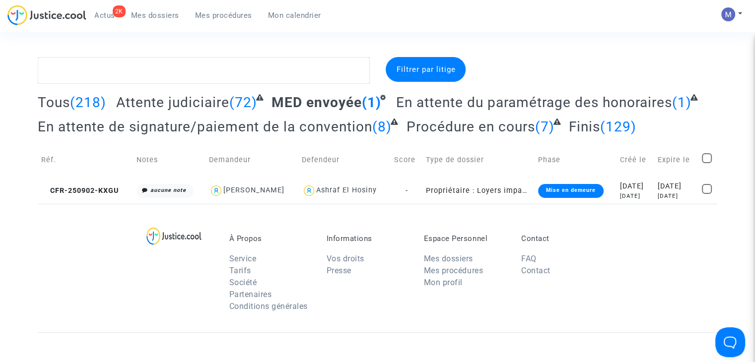
click at [165, 98] on span "Attente judiciaire" at bounding box center [172, 102] width 113 height 16
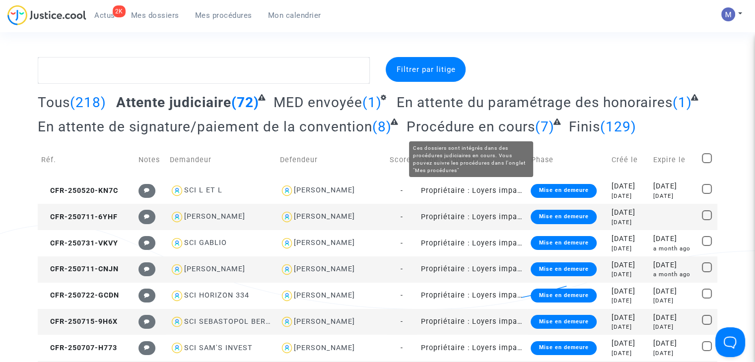
click at [467, 125] on span "Procédure en cours" at bounding box center [471, 127] width 129 height 16
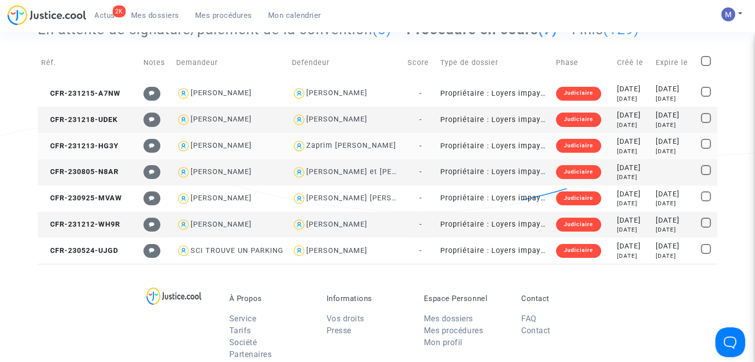
scroll to position [99, 0]
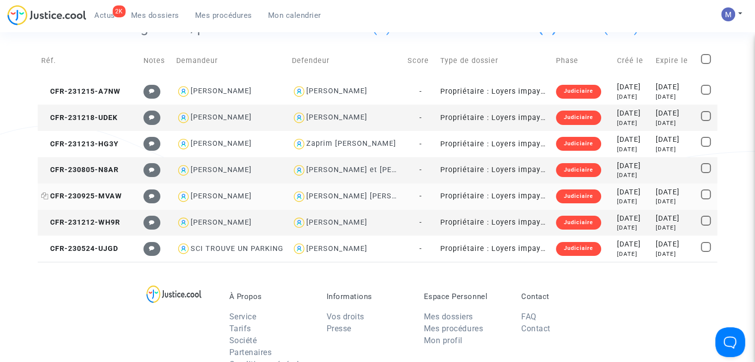
click at [105, 195] on span "CFR-230925-MVAW" at bounding box center [81, 196] width 81 height 8
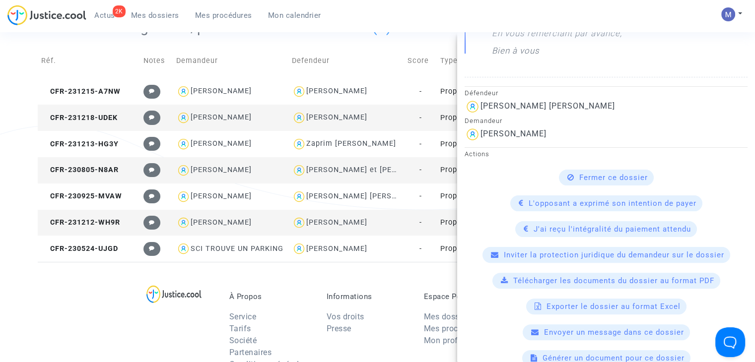
scroll to position [46, 0]
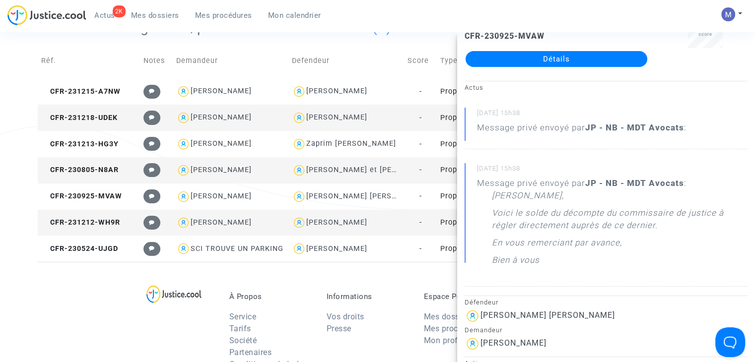
click at [520, 66] on div "Procédure judiciaire en cours CFR-230925-MVAW Détails" at bounding box center [556, 44] width 199 height 63
click at [524, 56] on link "Détails" at bounding box center [557, 59] width 182 height 16
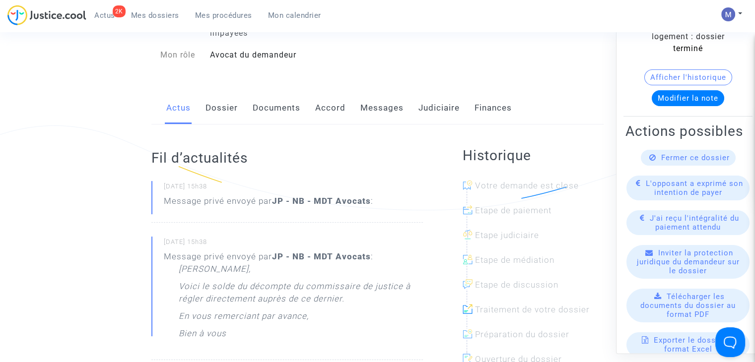
scroll to position [99, 0]
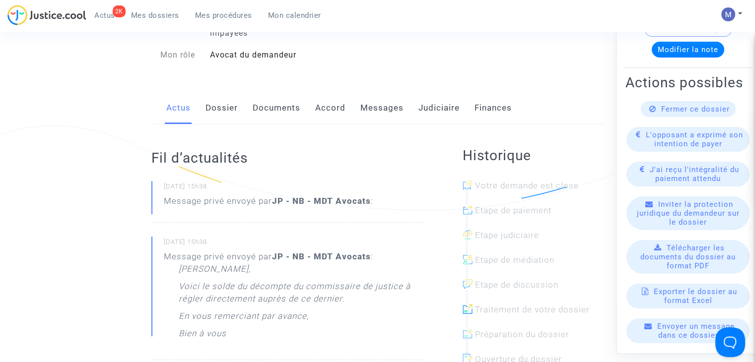
click at [679, 114] on span "Fermer ce dossier" at bounding box center [695, 109] width 69 height 9
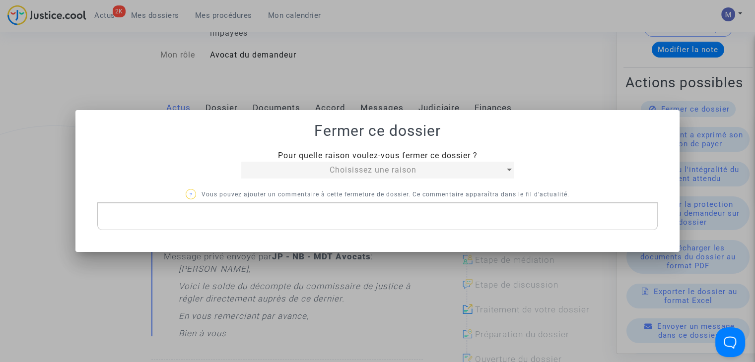
scroll to position [0, 0]
click at [407, 175] on div "Choisissez une raison" at bounding box center [373, 170] width 264 height 12
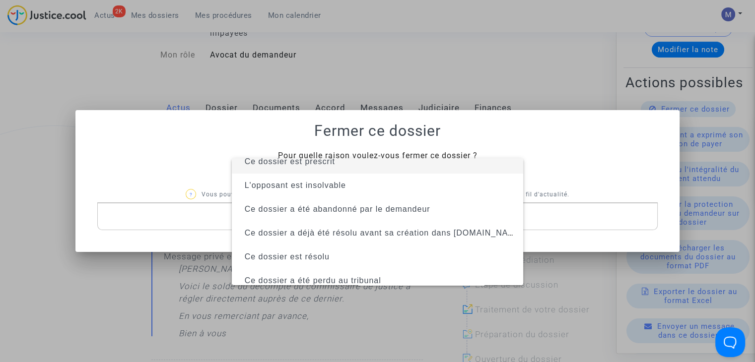
scroll to position [64, 0]
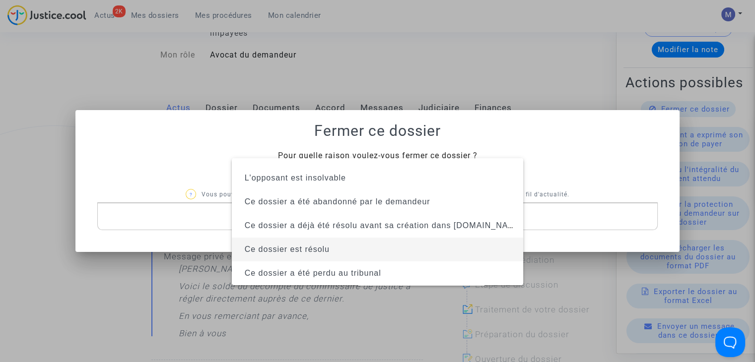
click at [315, 252] on span "Ce dossier est résolu" at bounding box center [287, 249] width 85 height 8
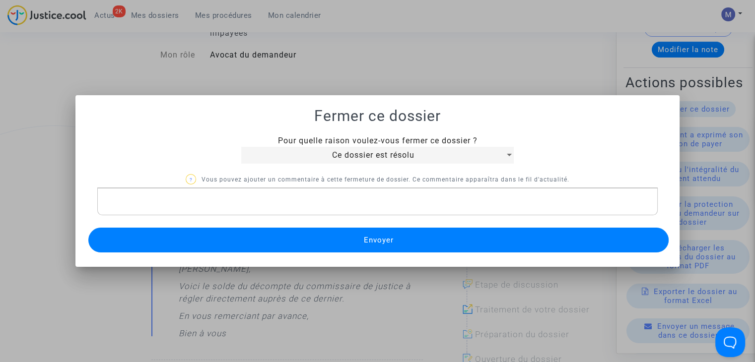
click at [357, 229] on button "Envoyer" at bounding box center [378, 240] width 580 height 25
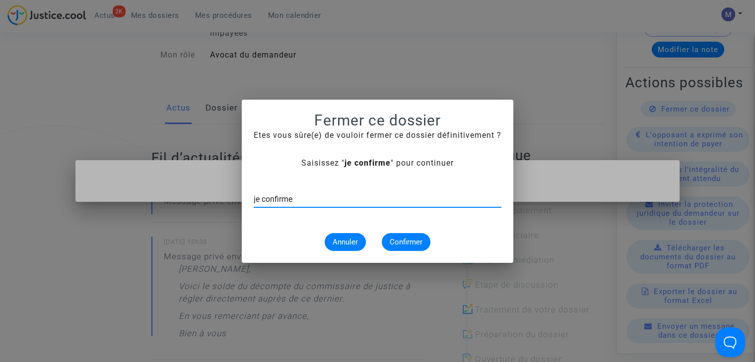
type input "je confirme"
click at [396, 241] on span "Confirmer" at bounding box center [406, 242] width 33 height 9
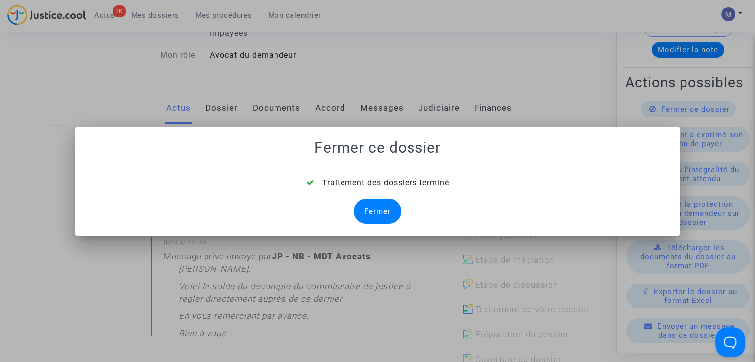
click at [373, 208] on div "Fermer" at bounding box center [377, 211] width 47 height 25
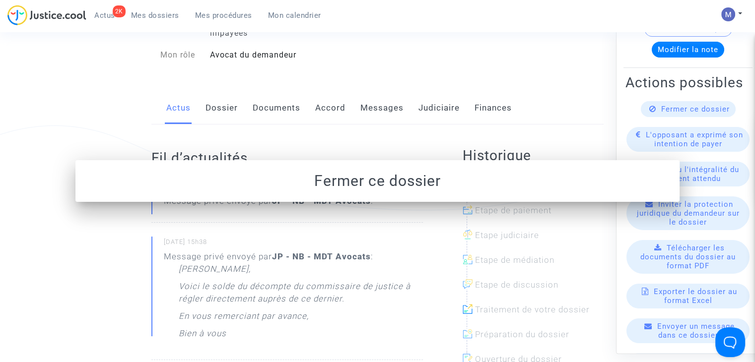
scroll to position [99, 0]
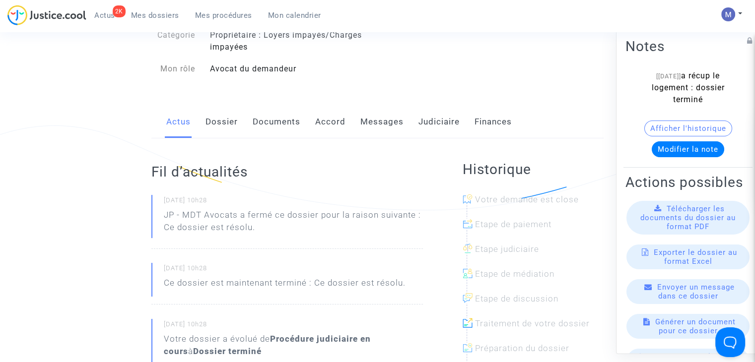
click at [147, 12] on span "Mes dossiers" at bounding box center [155, 15] width 48 height 9
